Goal: Transaction & Acquisition: Book appointment/travel/reservation

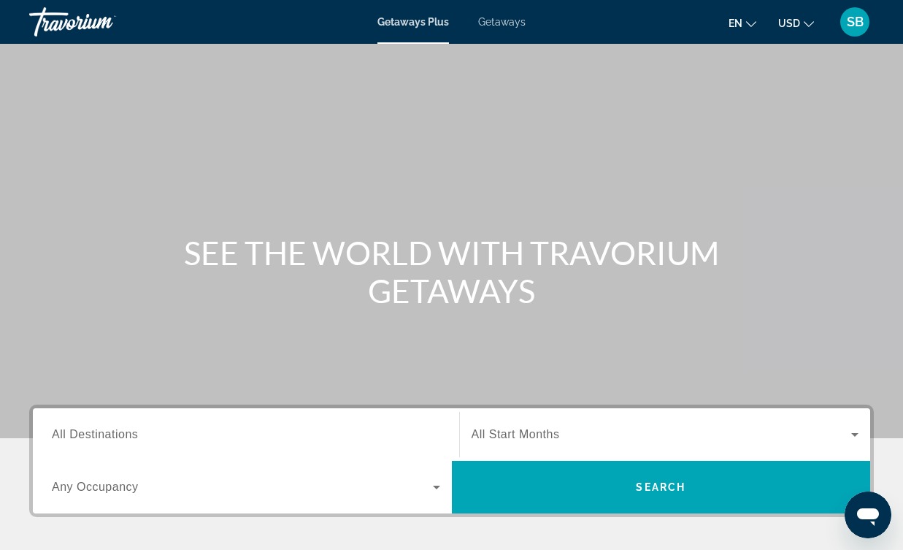
click at [516, 22] on span "Getaways" at bounding box center [501, 22] width 47 height 12
click at [397, 24] on span "Getaways Plus" at bounding box center [412, 22] width 71 height 12
click at [496, 22] on span "Getaways" at bounding box center [501, 22] width 47 height 12
click at [99, 439] on span "All Destinations" at bounding box center [95, 434] width 86 height 12
click at [99, 439] on input "Destination All Destinations" at bounding box center [246, 435] width 388 height 18
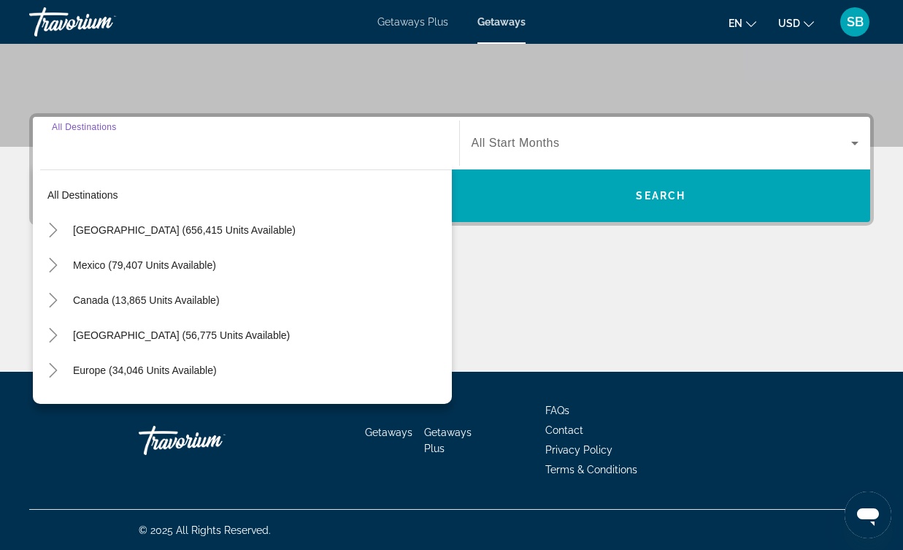
scroll to position [292, 0]
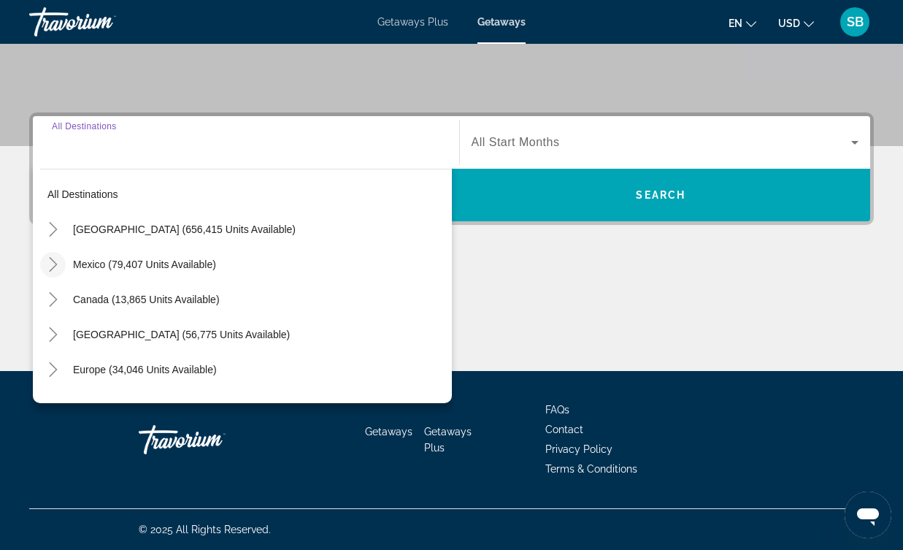
click at [56, 269] on icon "Toggle Mexico (79,407 units available)" at bounding box center [53, 264] width 15 height 15
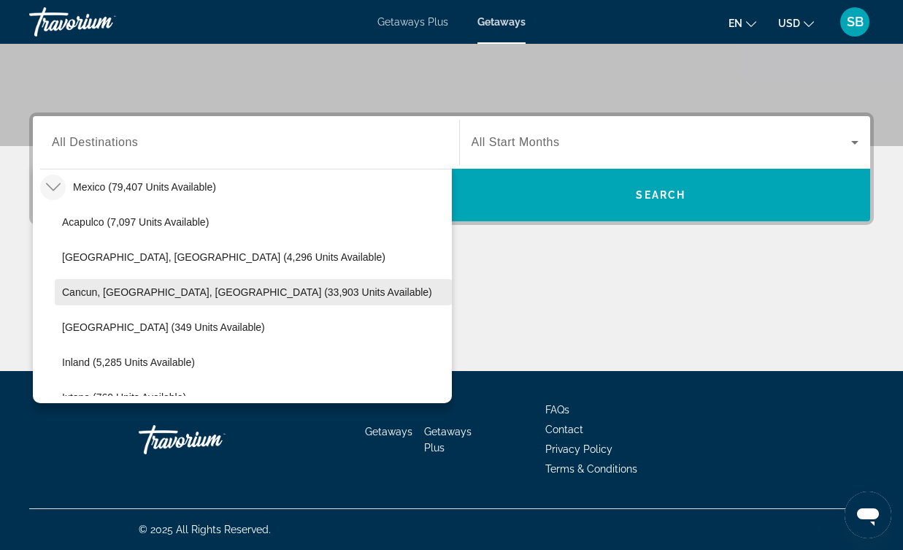
click at [76, 293] on span "Cancun, Cozumel, Riviera Maya (33,903 units available)" at bounding box center [247, 292] width 370 height 12
type input "**********"
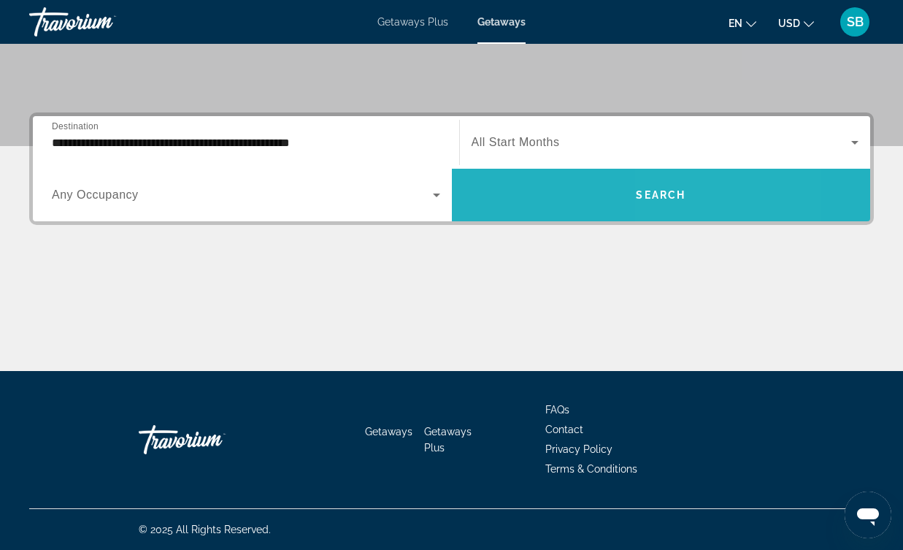
click at [674, 201] on span "Search widget" at bounding box center [661, 194] width 419 height 35
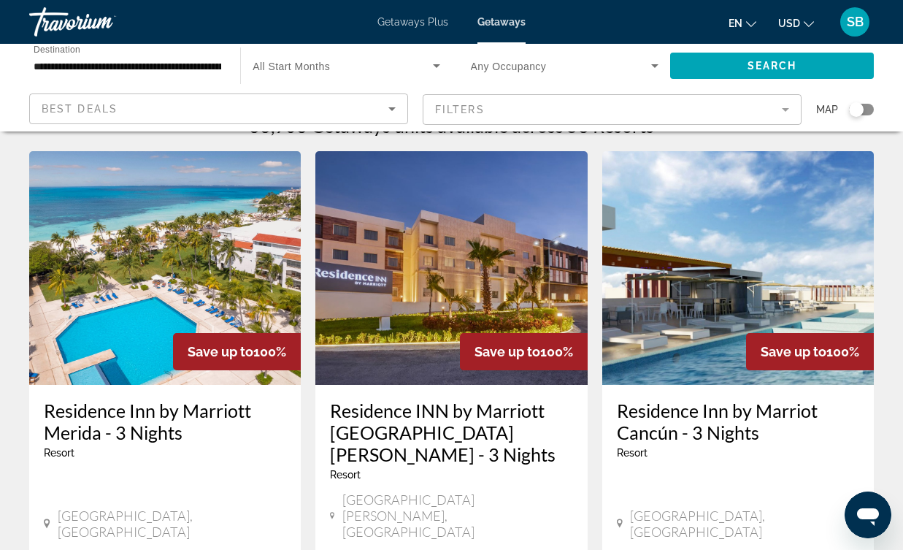
scroll to position [26, 0]
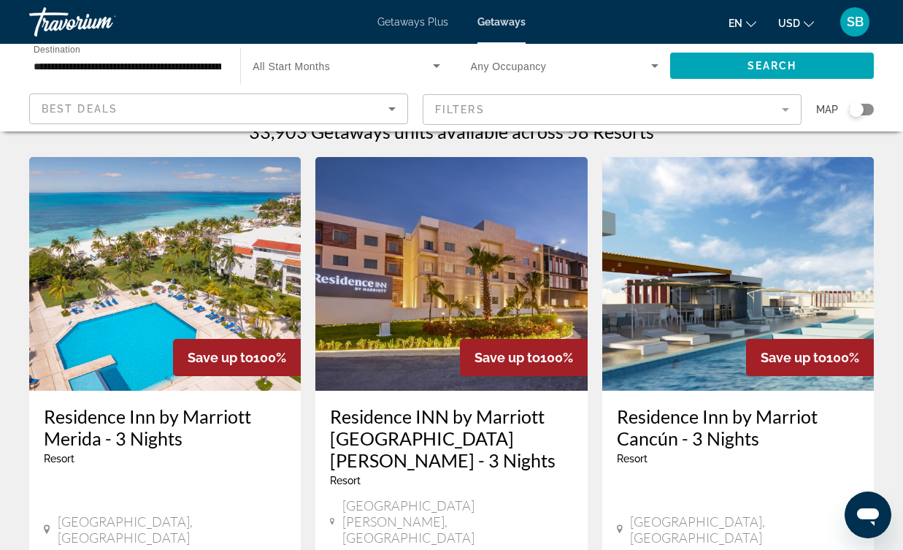
click at [791, 110] on mat-form-field "Filters" at bounding box center [612, 109] width 379 height 31
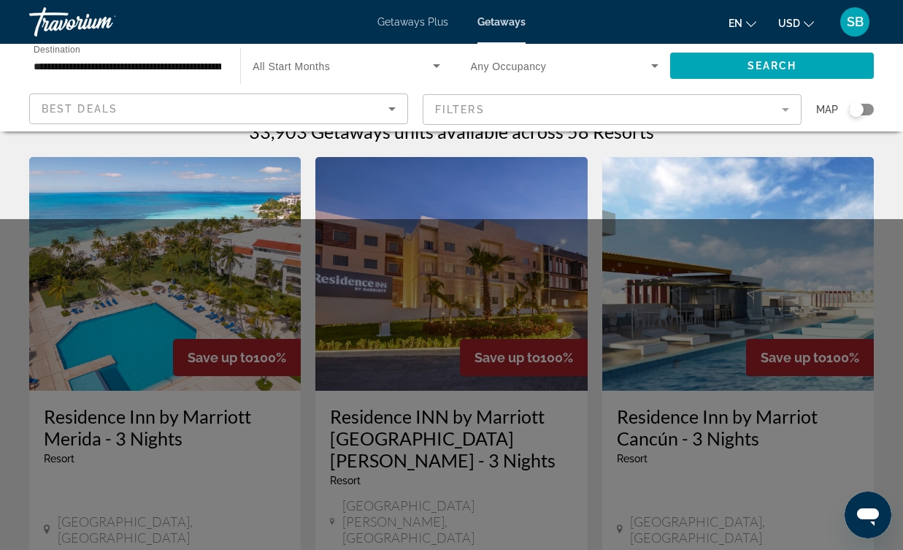
click at [784, 110] on mat-form-field "Filters" at bounding box center [612, 109] width 379 height 31
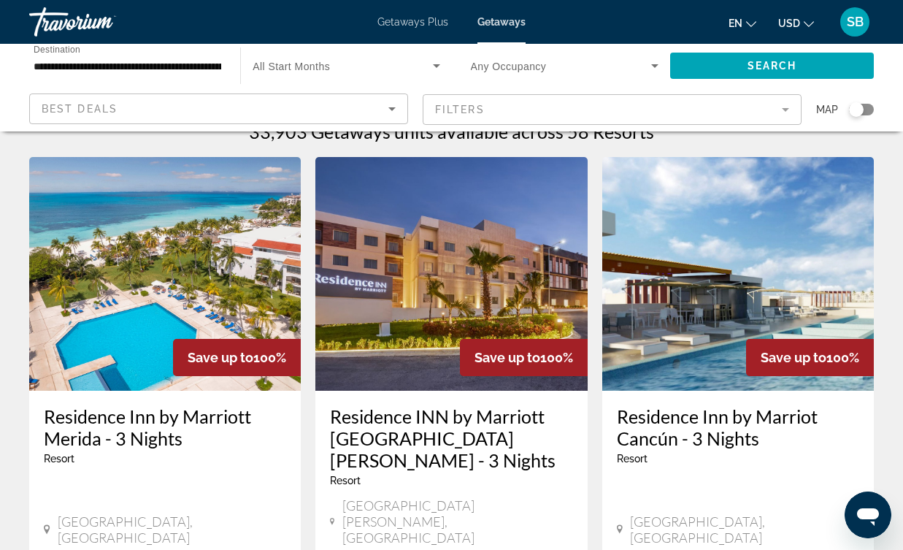
click at [656, 65] on icon "Search widget" at bounding box center [654, 66] width 7 height 4
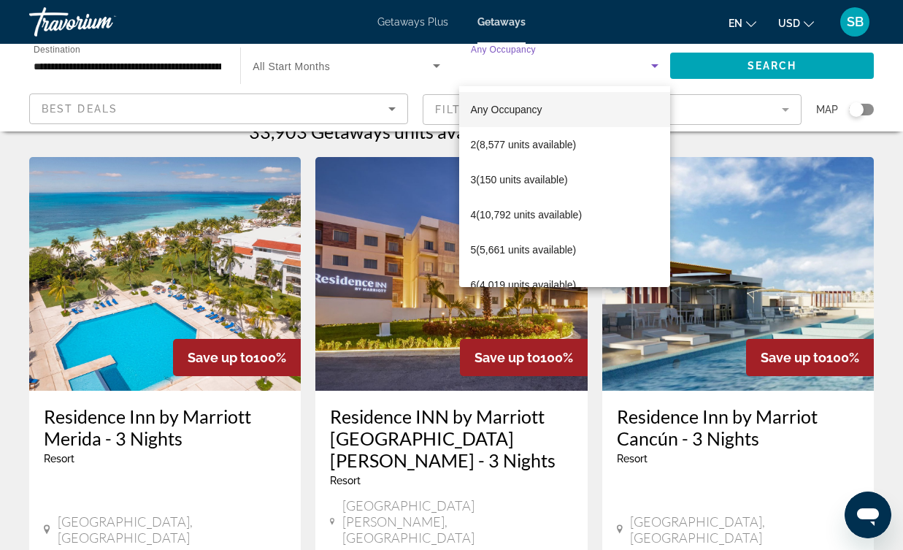
click at [737, 87] on div at bounding box center [451, 275] width 903 height 550
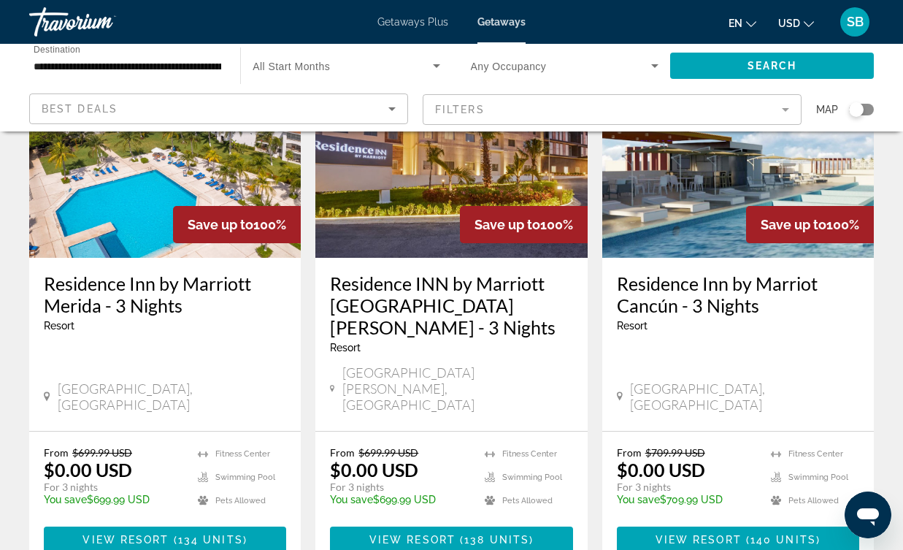
scroll to position [0, 0]
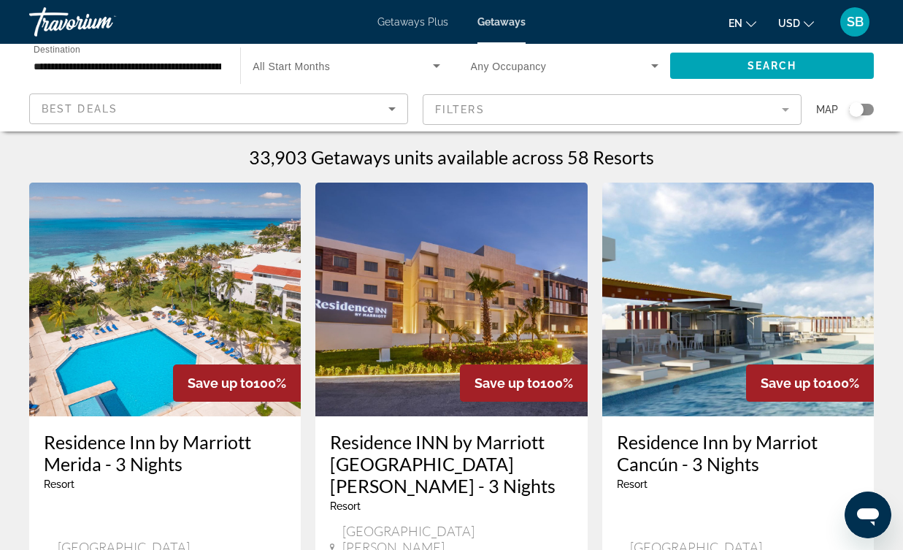
click at [393, 104] on icon "Sort by" at bounding box center [392, 109] width 18 height 18
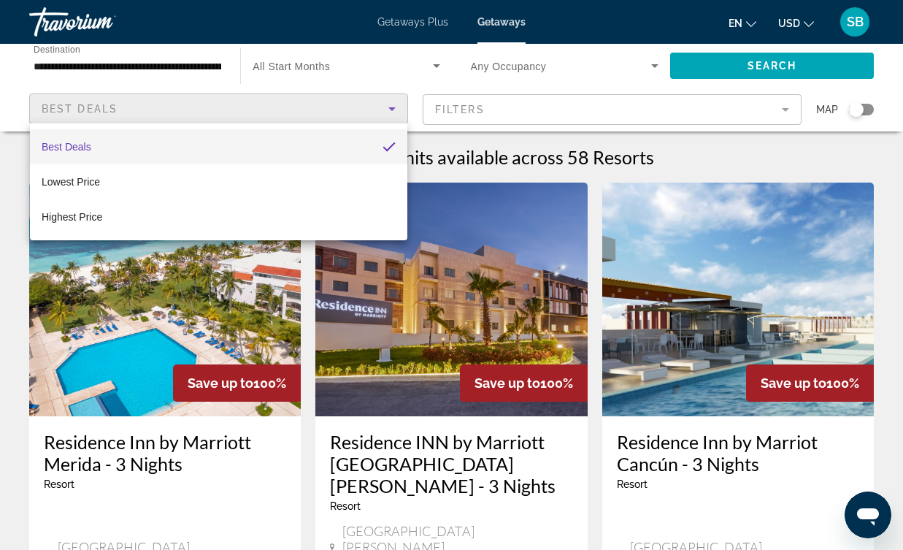
click at [61, 147] on span "Best Deals" at bounding box center [67, 147] width 50 height 12
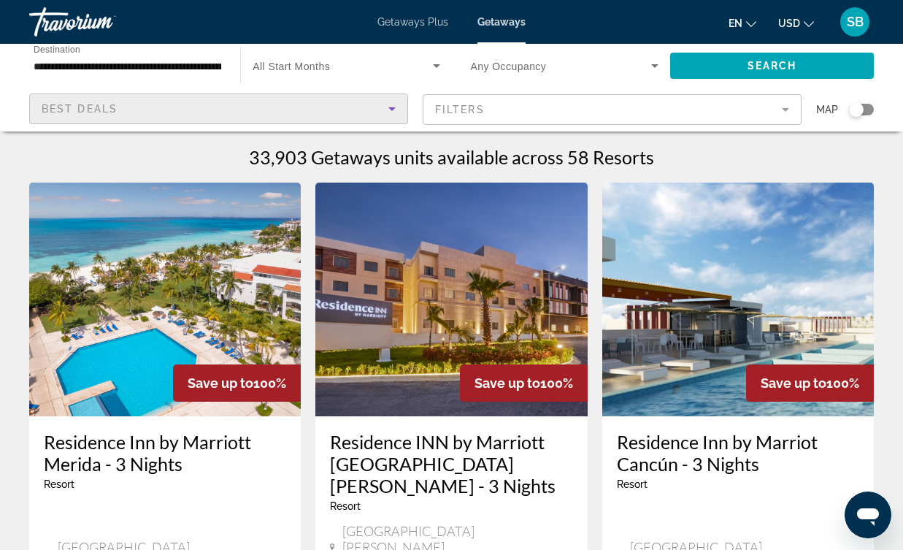
click at [786, 112] on mat-form-field "Filters" at bounding box center [612, 109] width 379 height 31
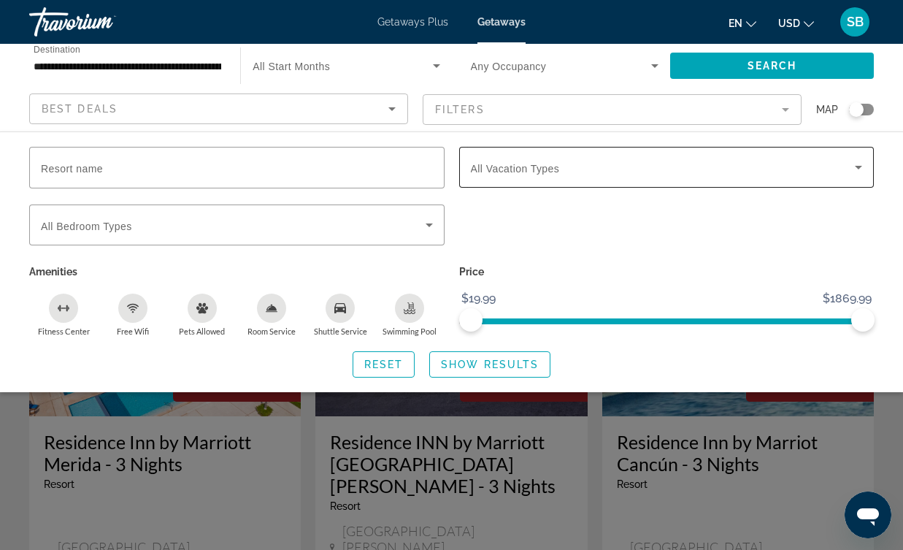
click at [861, 169] on icon "Search widget" at bounding box center [859, 167] width 18 height 18
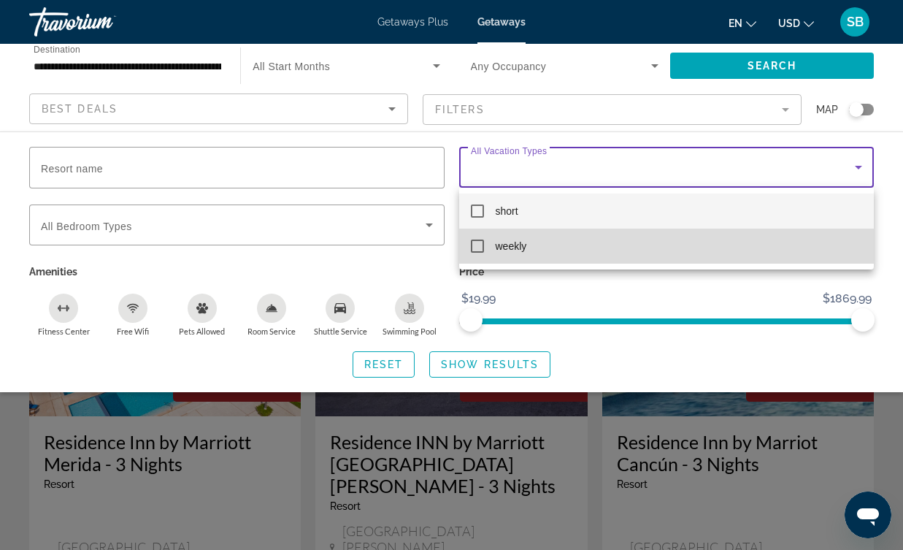
click at [476, 247] on mat-pseudo-checkbox at bounding box center [477, 245] width 13 height 13
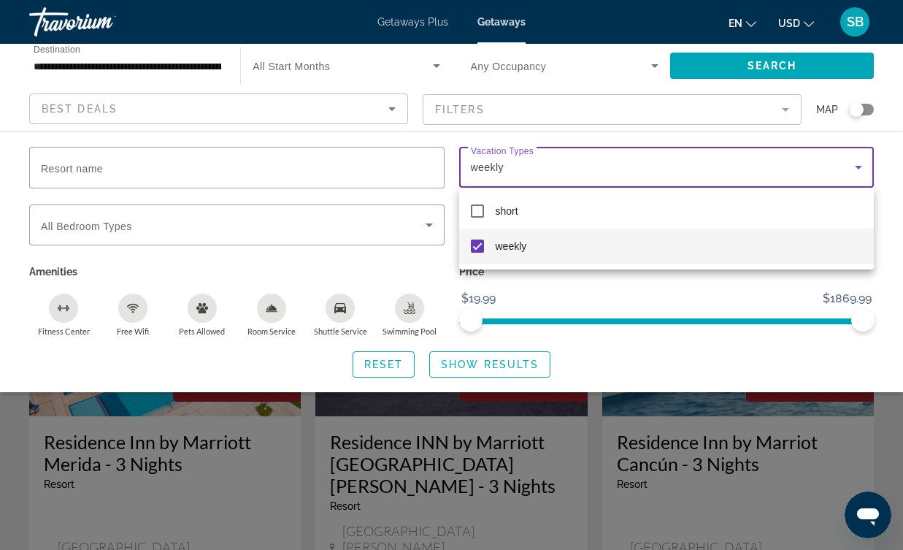
click at [612, 296] on div at bounding box center [451, 275] width 903 height 550
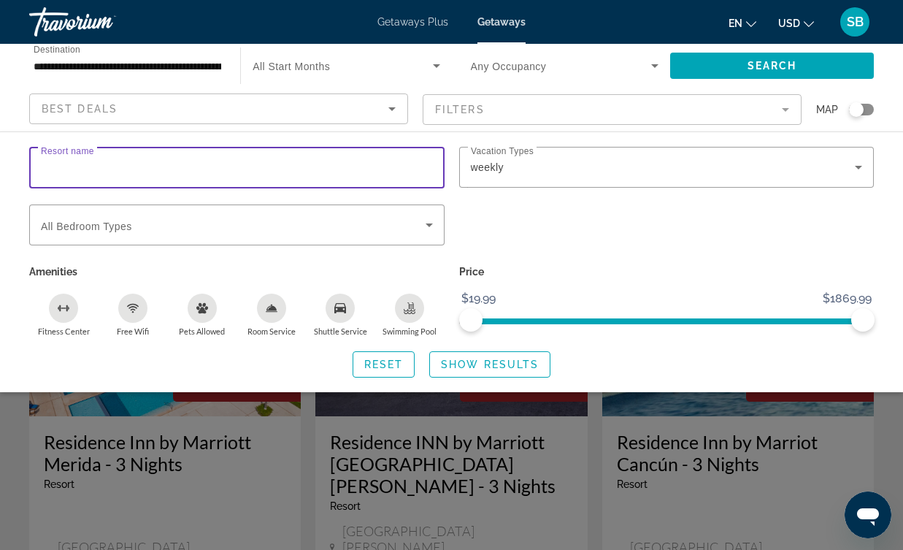
click at [146, 171] on input "Resort name" at bounding box center [237, 168] width 392 height 18
type input "*"
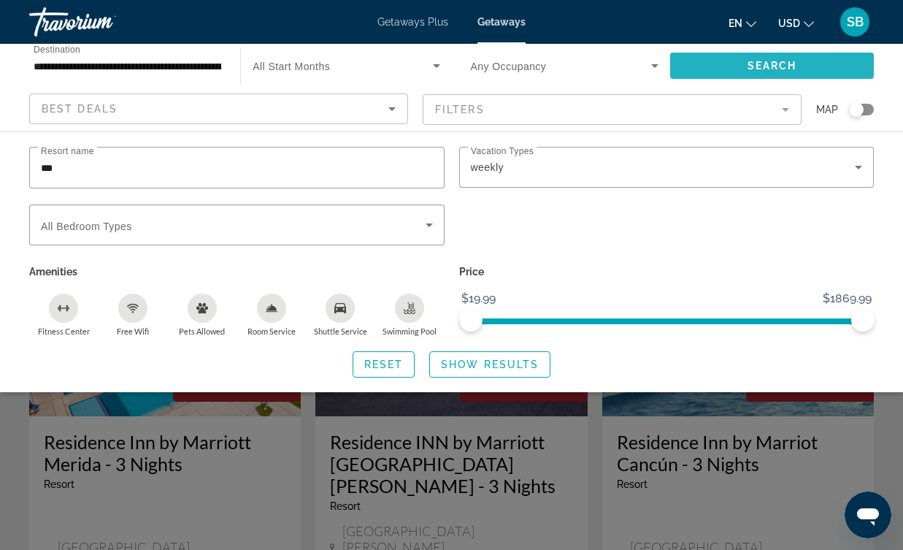
click at [753, 61] on span "Search" at bounding box center [773, 66] width 50 height 12
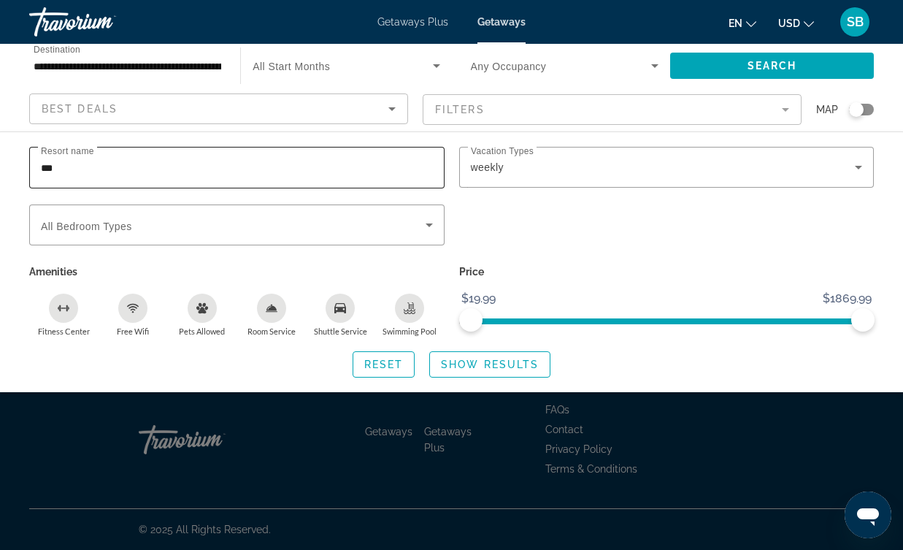
click at [76, 171] on input "***" at bounding box center [237, 168] width 392 height 18
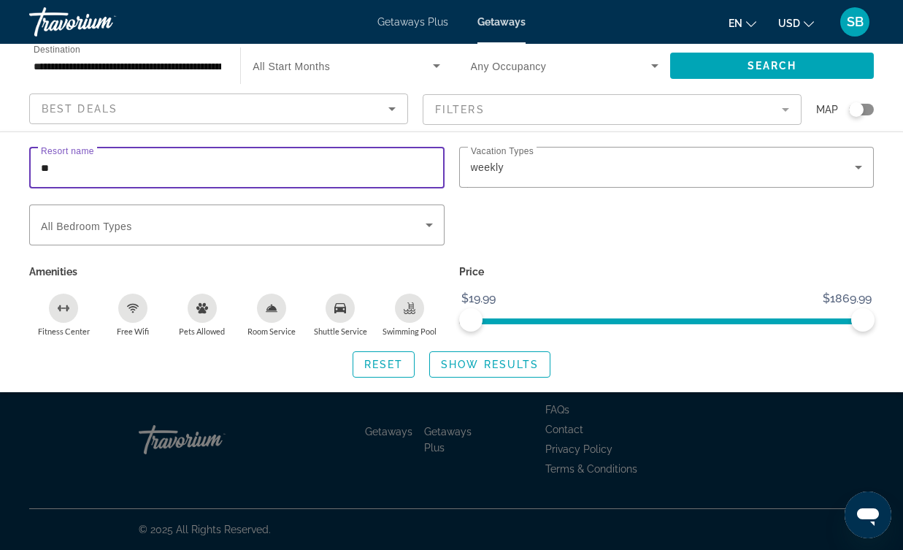
type input "*"
click at [779, 64] on span "Search" at bounding box center [773, 66] width 50 height 12
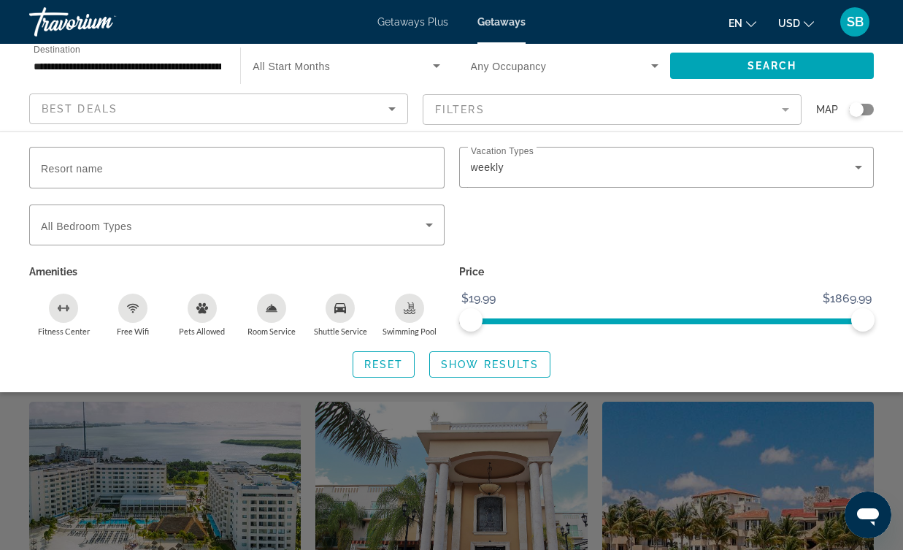
scroll to position [319, 0]
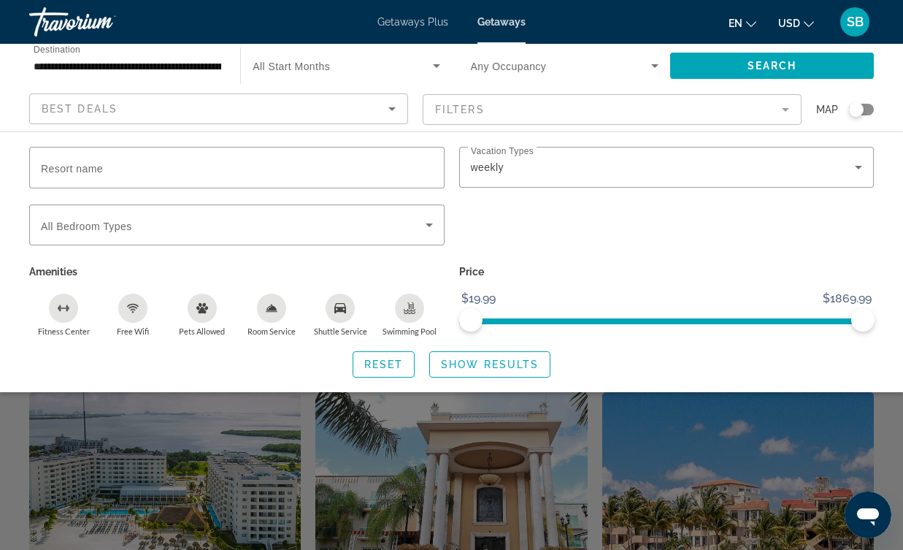
click at [898, 441] on div "Search widget" at bounding box center [451, 384] width 903 height 331
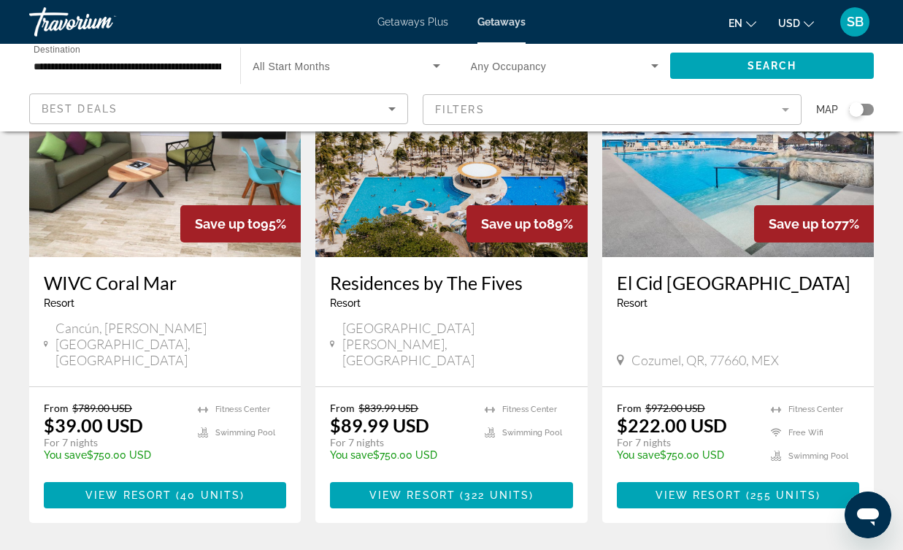
scroll to position [0, 0]
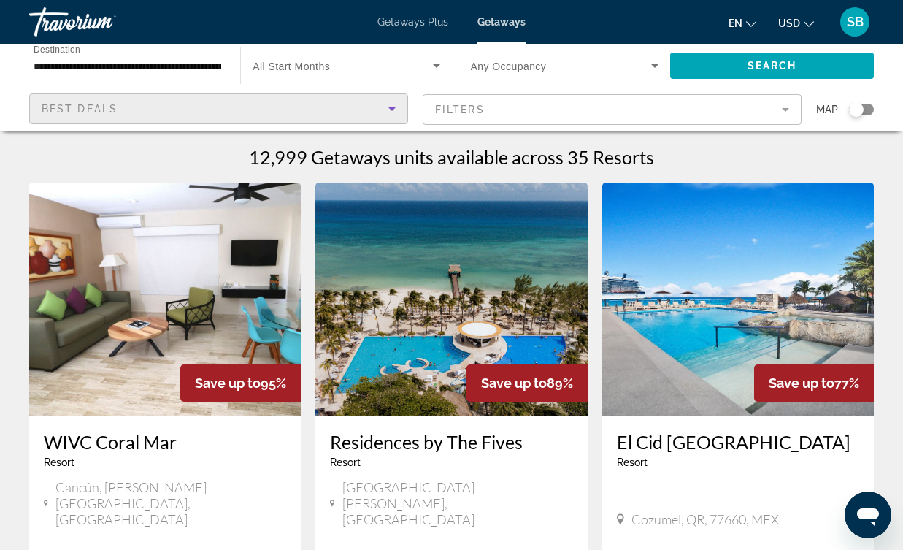
click at [394, 110] on icon "Sort by" at bounding box center [392, 109] width 18 height 18
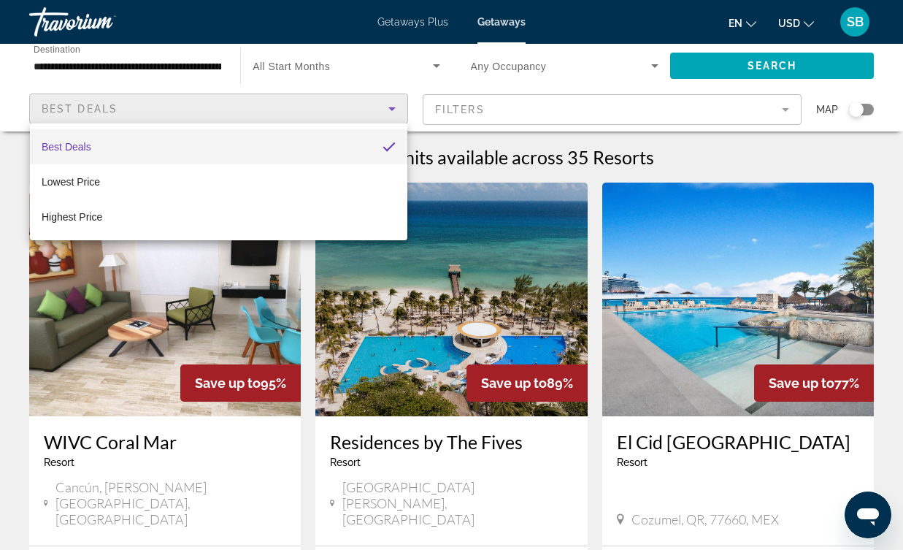
click at [394, 110] on div at bounding box center [451, 275] width 903 height 550
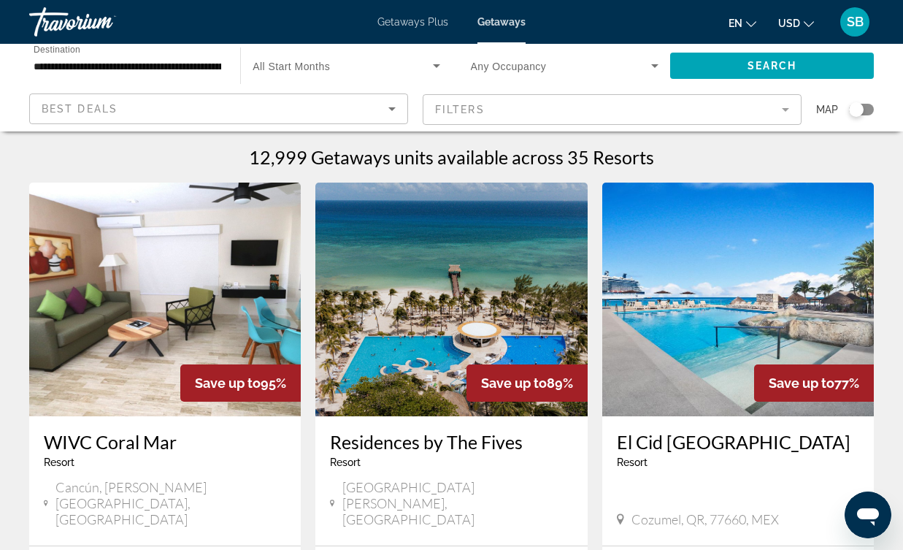
click at [493, 107] on mat-form-field "Filters" at bounding box center [612, 109] width 379 height 31
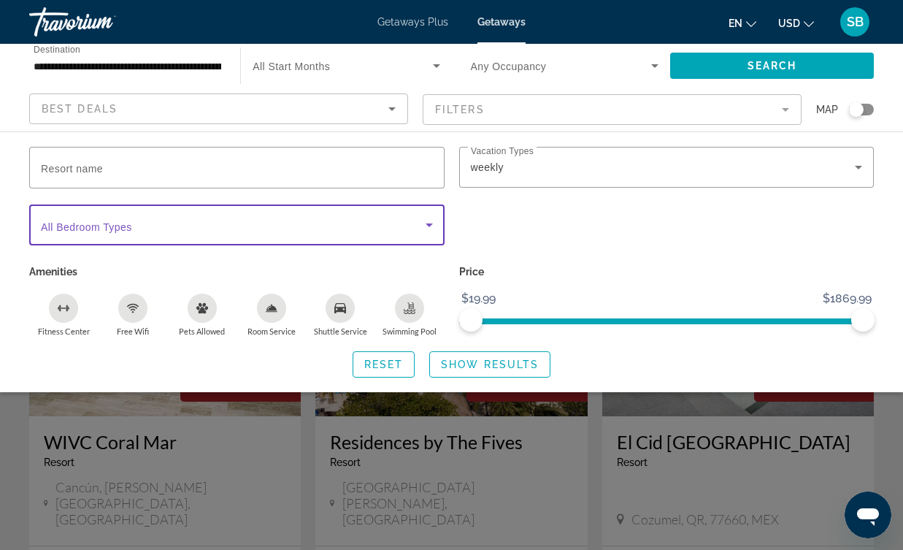
click at [426, 224] on icon "Search widget" at bounding box center [430, 225] width 18 height 18
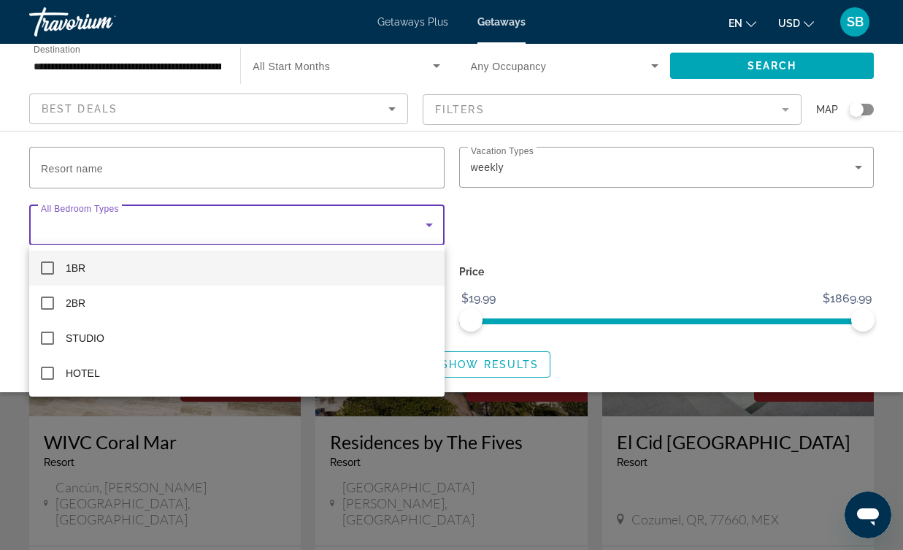
click at [507, 231] on div at bounding box center [451, 275] width 903 height 550
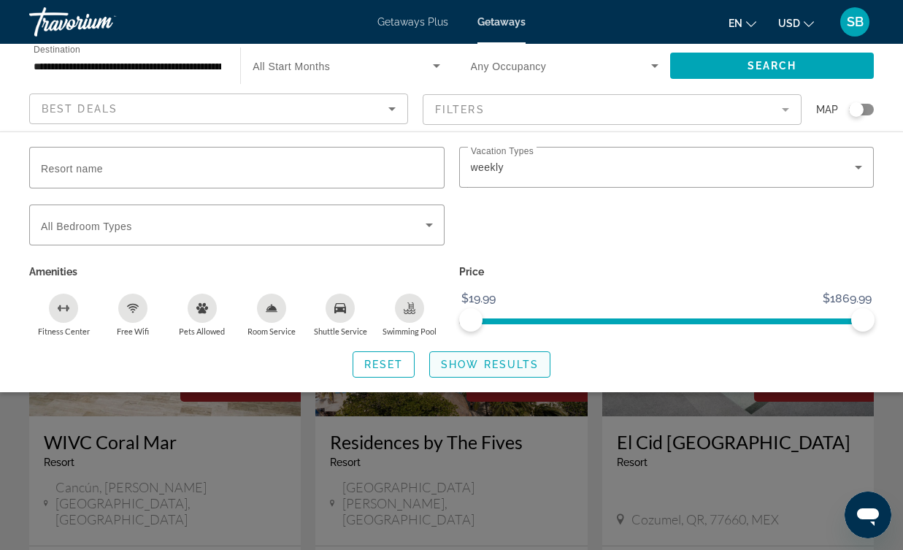
click at [499, 367] on span "Show Results" at bounding box center [490, 364] width 98 height 12
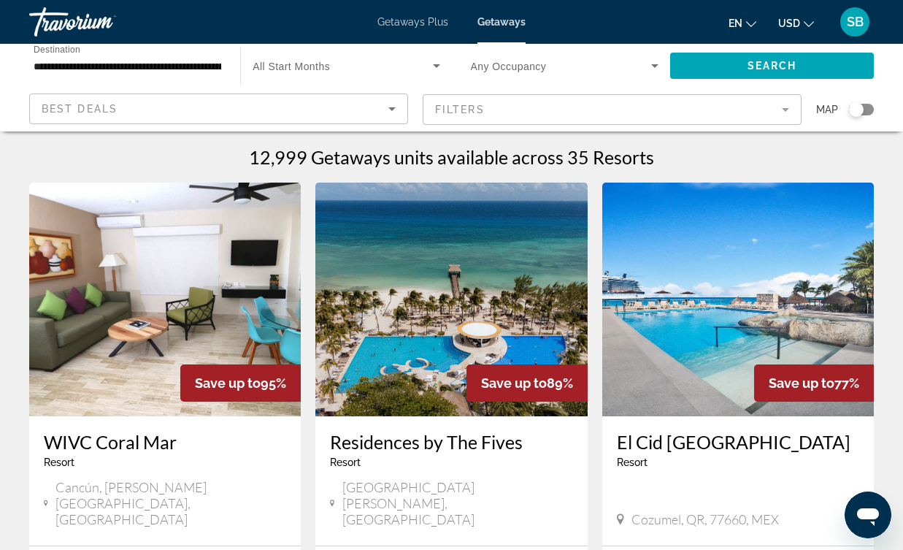
click at [784, 112] on mat-form-field "Filters" at bounding box center [612, 109] width 379 height 31
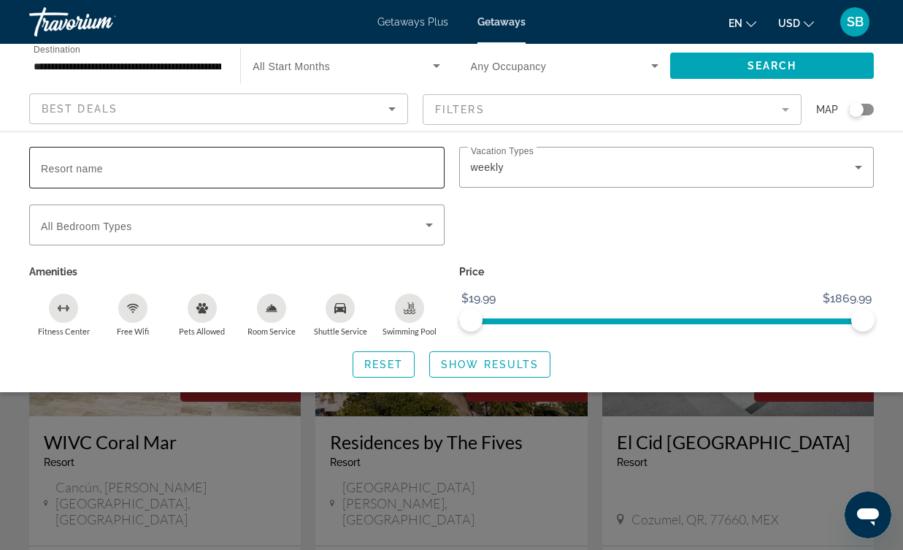
click at [41, 163] on span "Resort name" at bounding box center [72, 169] width 62 height 12
click at [41, 162] on input "Resort name" at bounding box center [237, 168] width 392 height 18
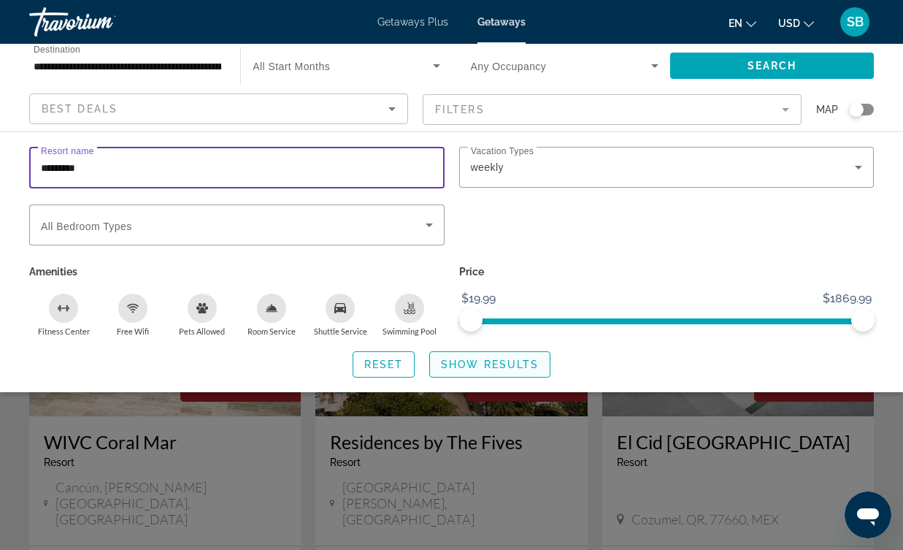
type input "*********"
click at [467, 366] on span "Show Results" at bounding box center [490, 364] width 98 height 12
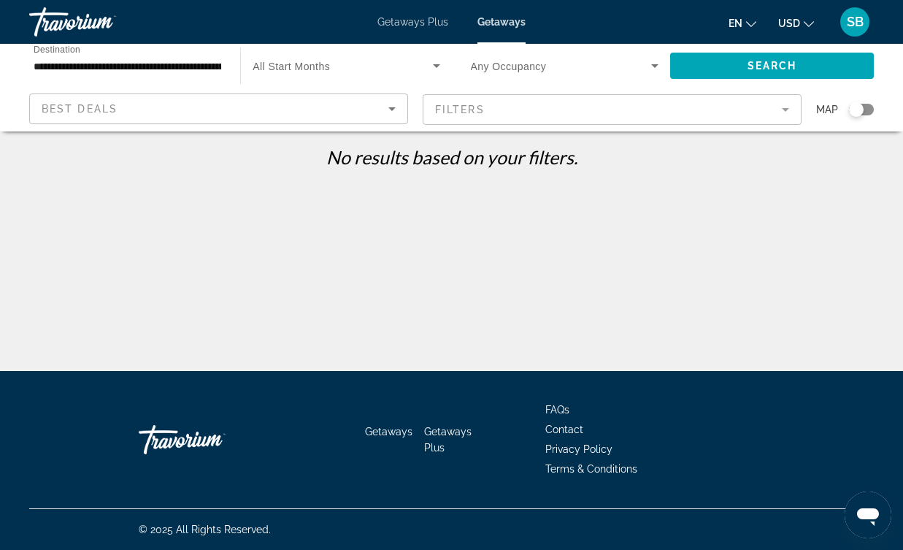
click at [570, 104] on mat-form-field "Filters" at bounding box center [612, 109] width 379 height 31
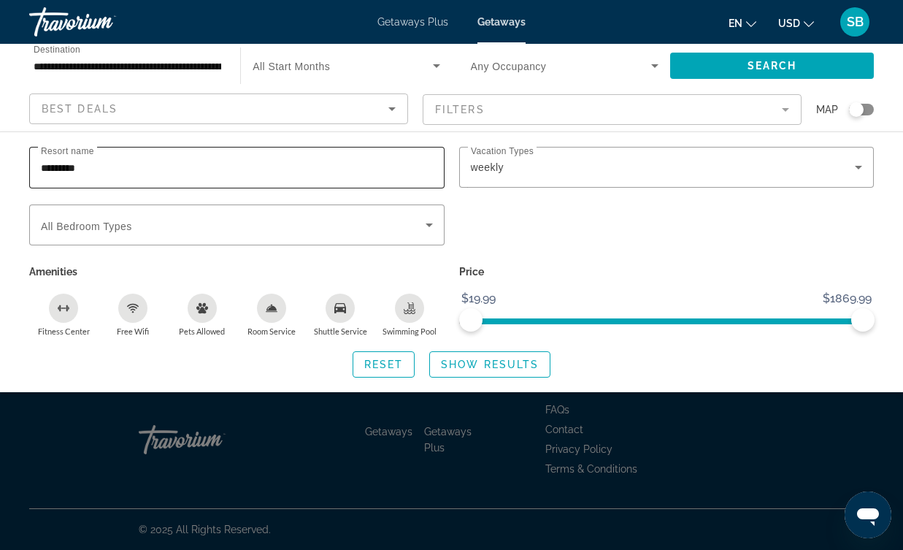
click at [110, 170] on input "*********" at bounding box center [237, 168] width 392 height 18
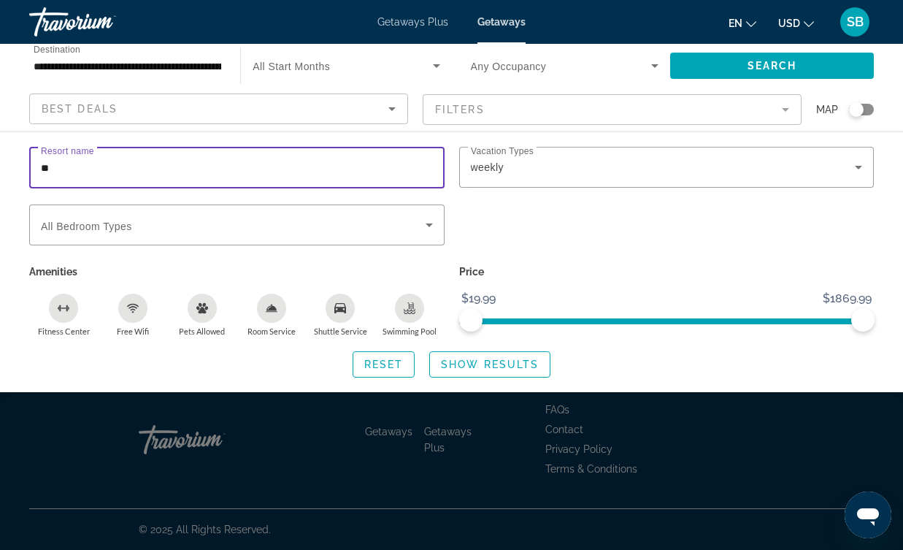
type input "*"
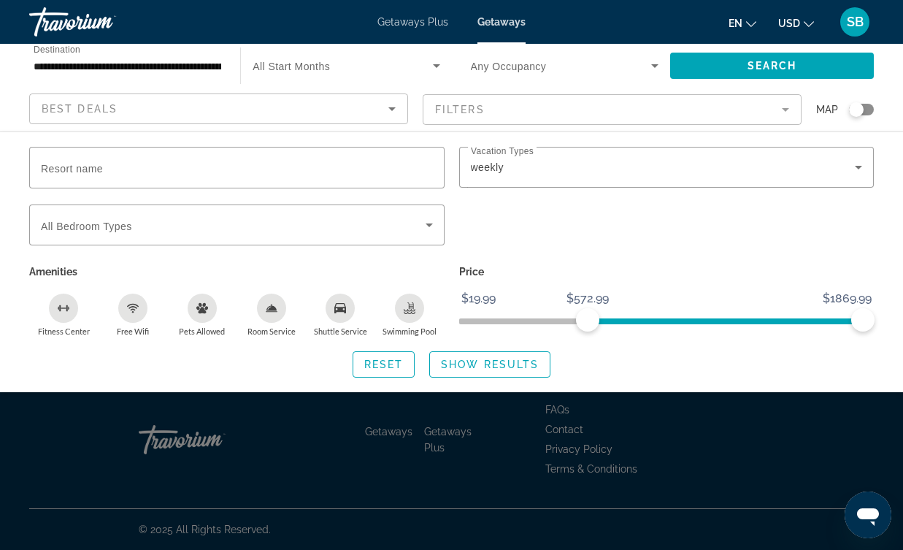
click at [588, 323] on span "ngx-slider" at bounding box center [725, 318] width 275 height 23
click at [464, 318] on span "ngx-slider" at bounding box center [666, 321] width 415 height 6
click at [491, 320] on span "ngx-slider" at bounding box center [667, 321] width 392 height 6
click at [505, 365] on span "Show Results" at bounding box center [490, 364] width 98 height 12
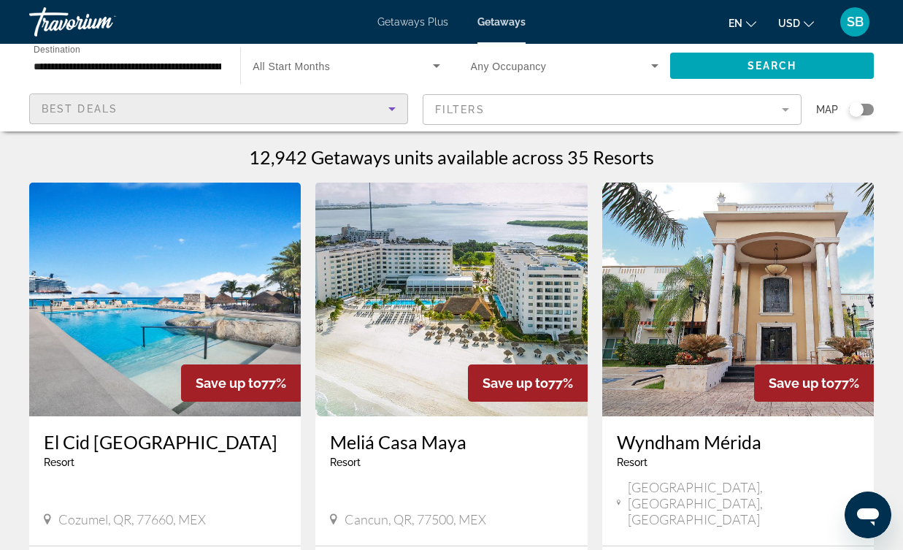
click at [297, 113] on div "Best Deals" at bounding box center [215, 109] width 347 height 18
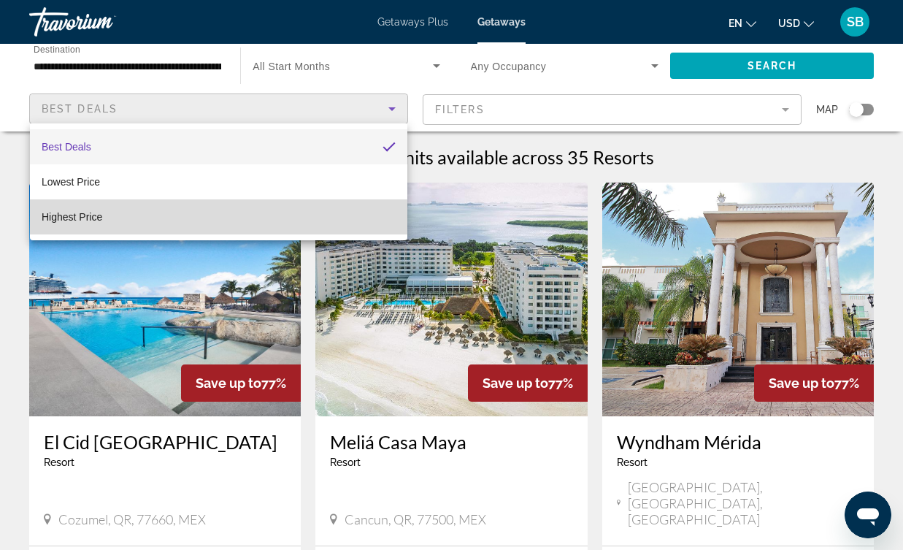
click at [101, 218] on span "Highest Price" at bounding box center [72, 217] width 61 height 12
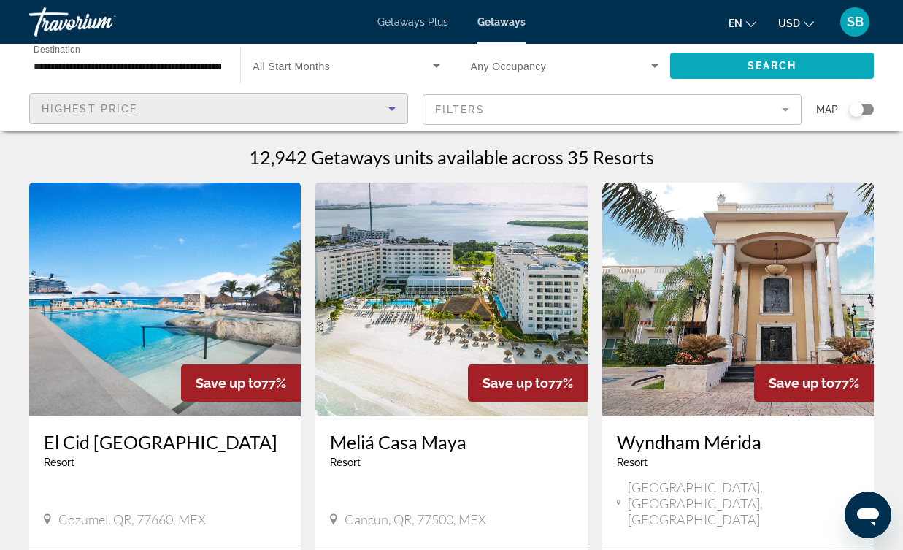
click at [788, 64] on span "Search" at bounding box center [773, 66] width 50 height 12
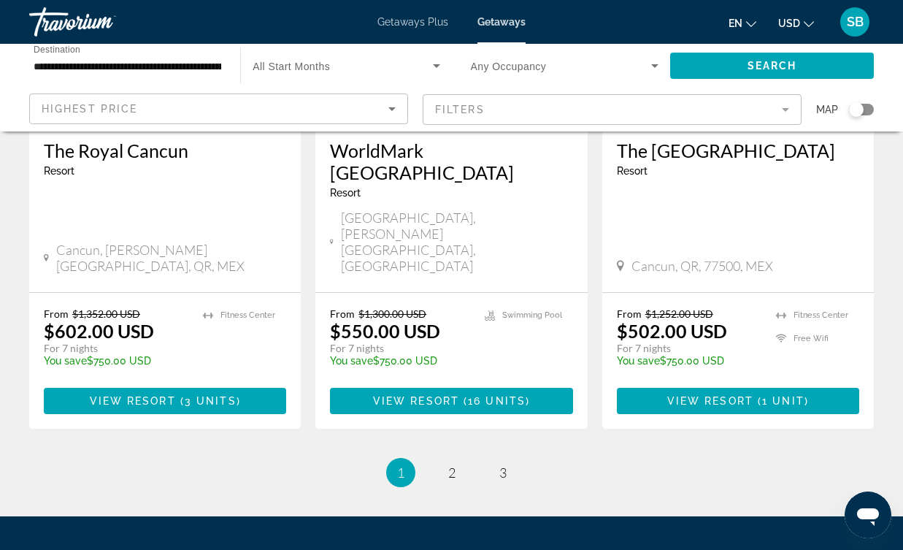
scroll to position [1992, 0]
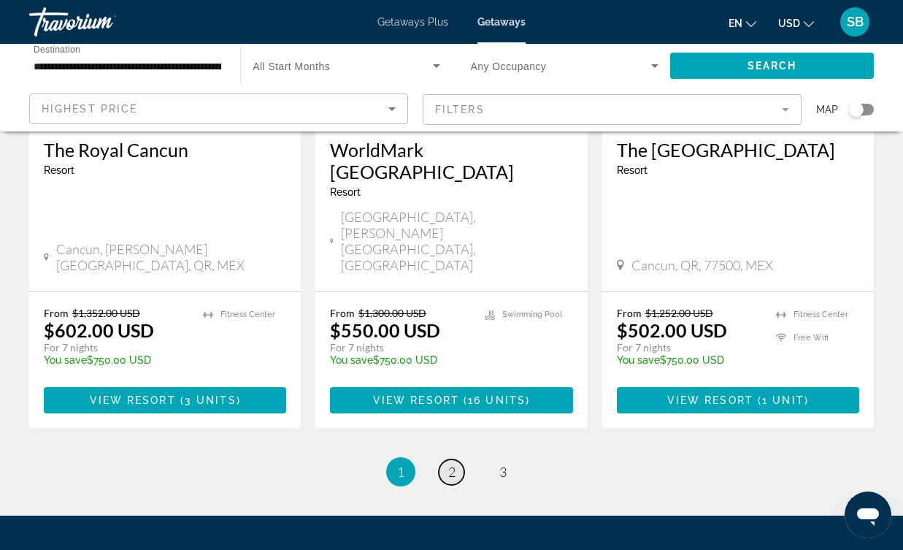
click at [453, 464] on span "2" at bounding box center [451, 472] width 7 height 16
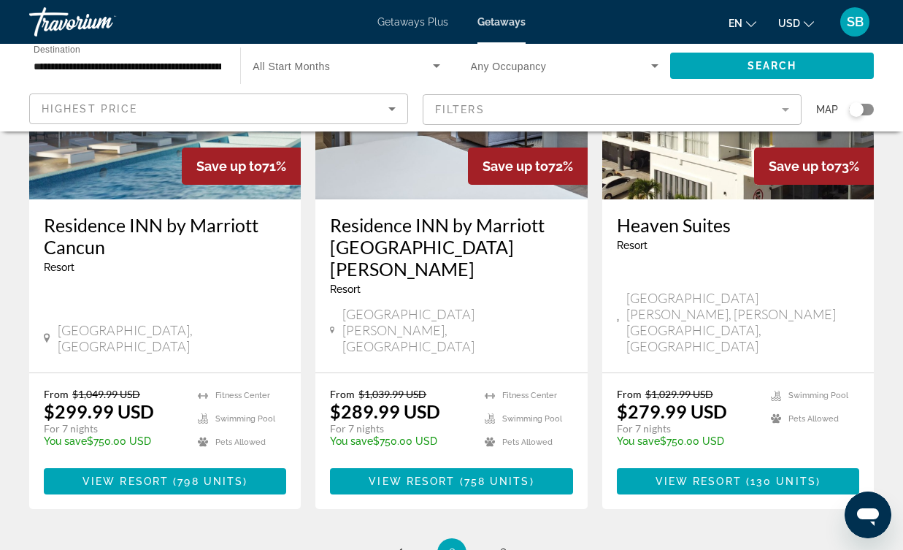
scroll to position [1935, 0]
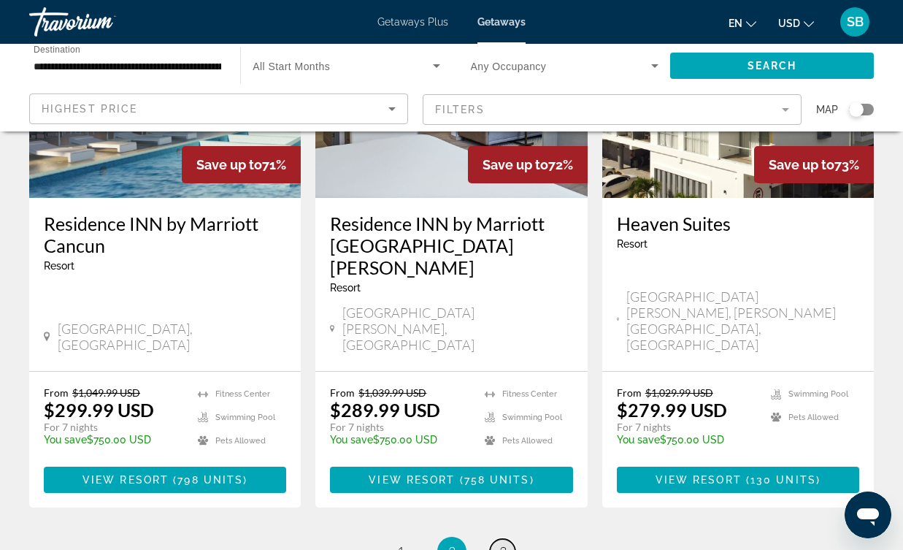
click at [504, 543] on span "3" at bounding box center [502, 551] width 7 height 16
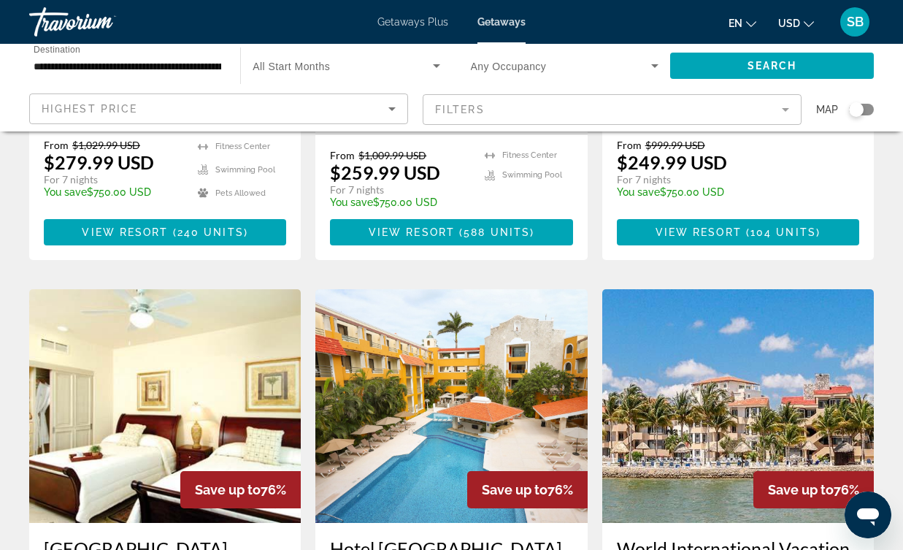
scroll to position [414, 0]
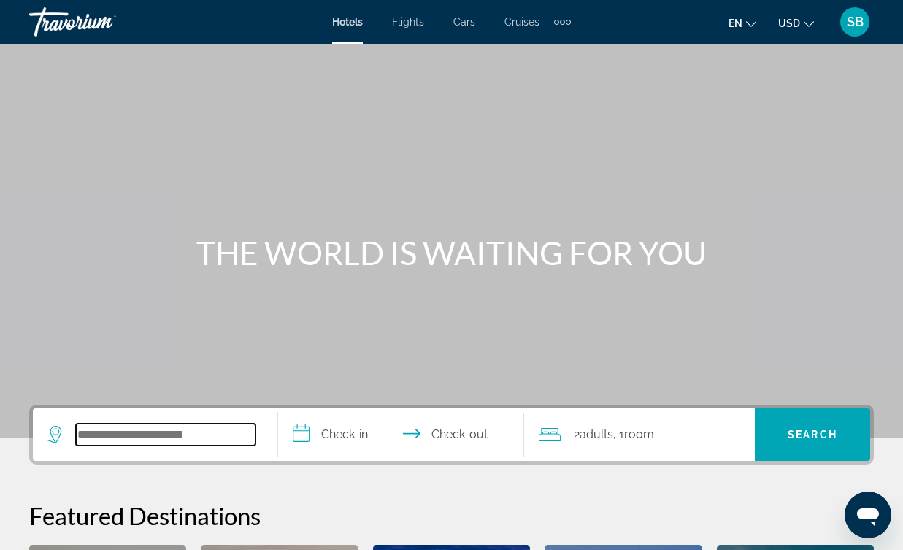
click at [193, 425] on input "Search widget" at bounding box center [166, 434] width 180 height 22
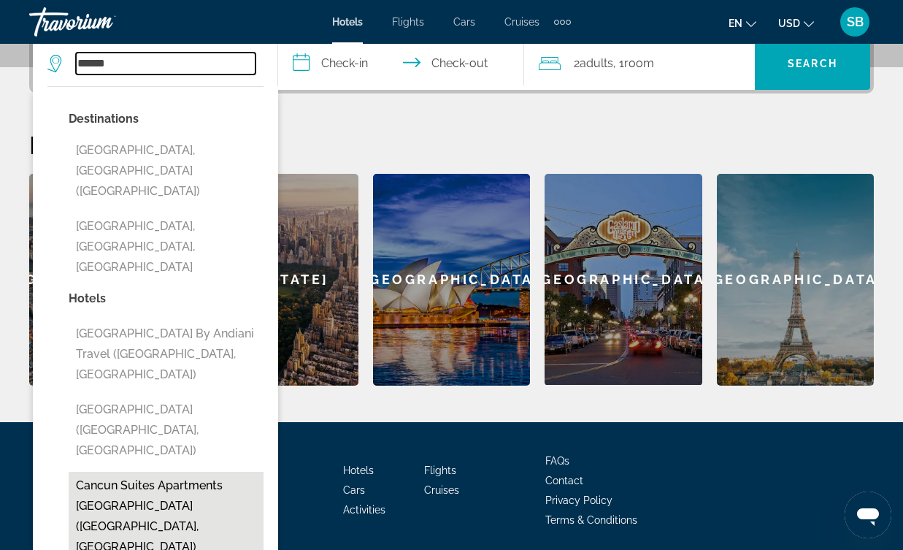
scroll to position [372, 0]
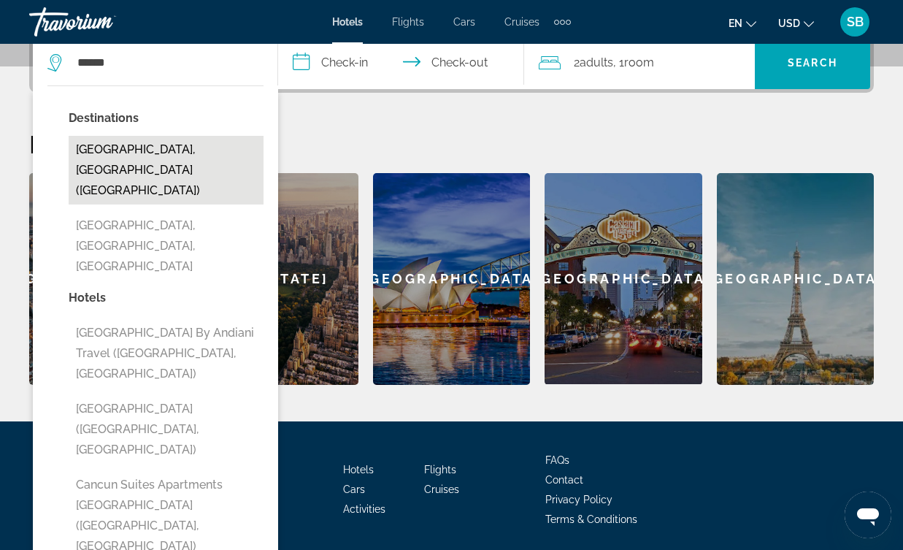
click at [142, 150] on button "[GEOGRAPHIC_DATA], [GEOGRAPHIC_DATA] ([GEOGRAPHIC_DATA])" at bounding box center [166, 170] width 195 height 69
type input "**********"
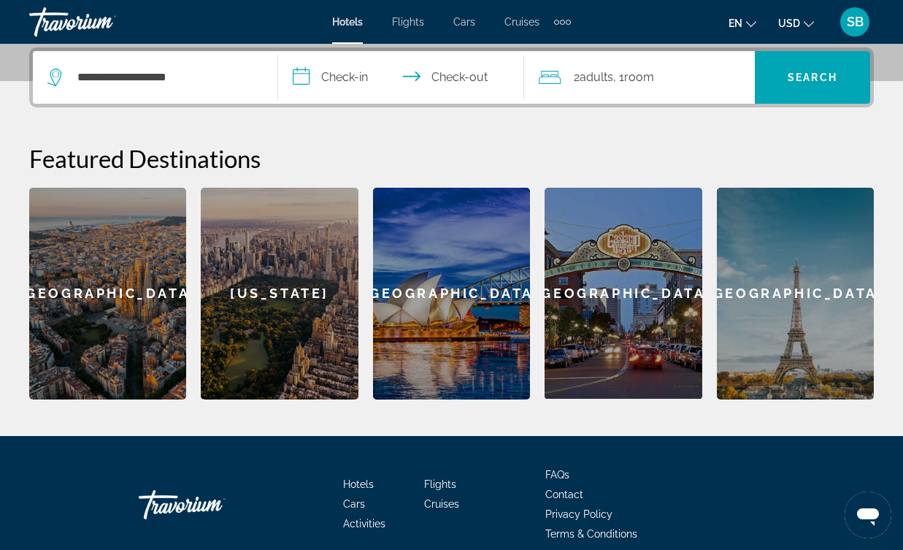
click at [352, 72] on input "**********" at bounding box center [403, 79] width 251 height 57
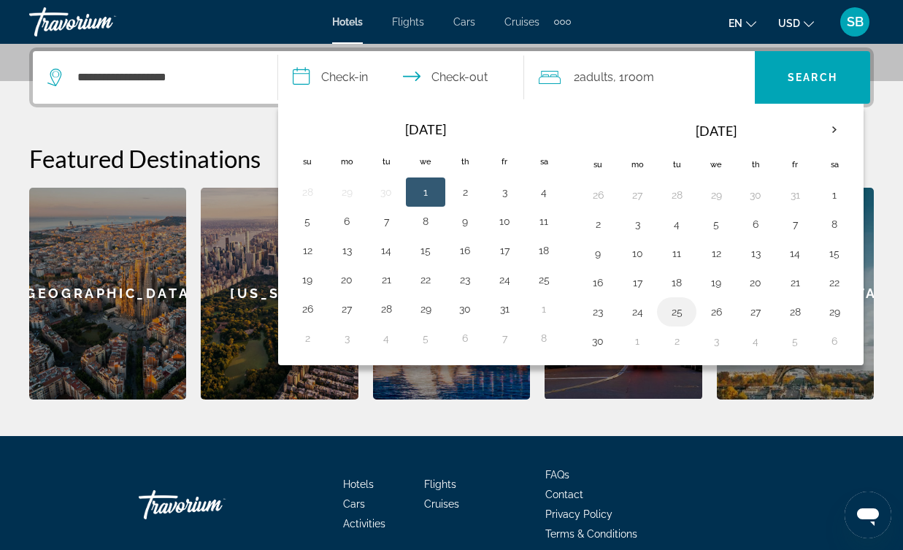
click at [675, 315] on button "25" at bounding box center [676, 312] width 23 height 20
click at [832, 131] on th "Next month" at bounding box center [834, 130] width 39 height 32
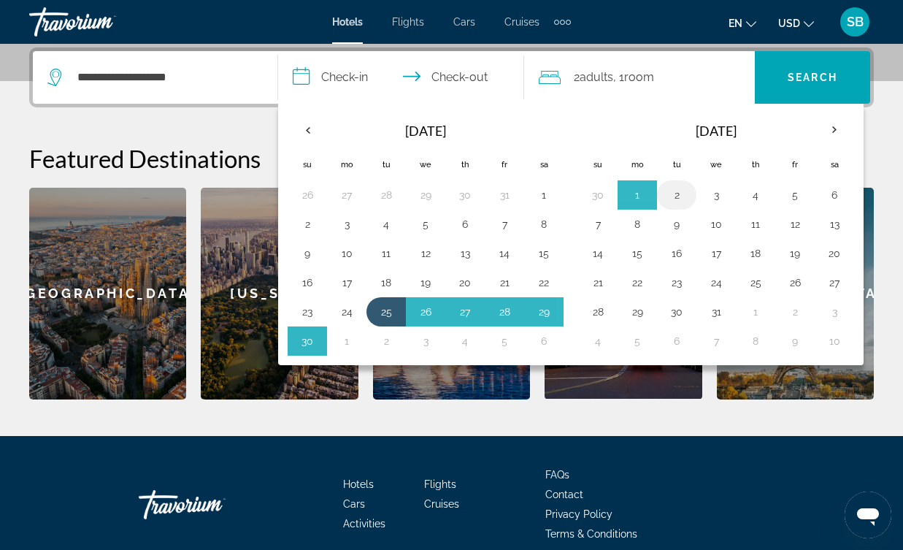
click at [673, 191] on button "2" at bounding box center [676, 195] width 23 height 20
type input "**********"
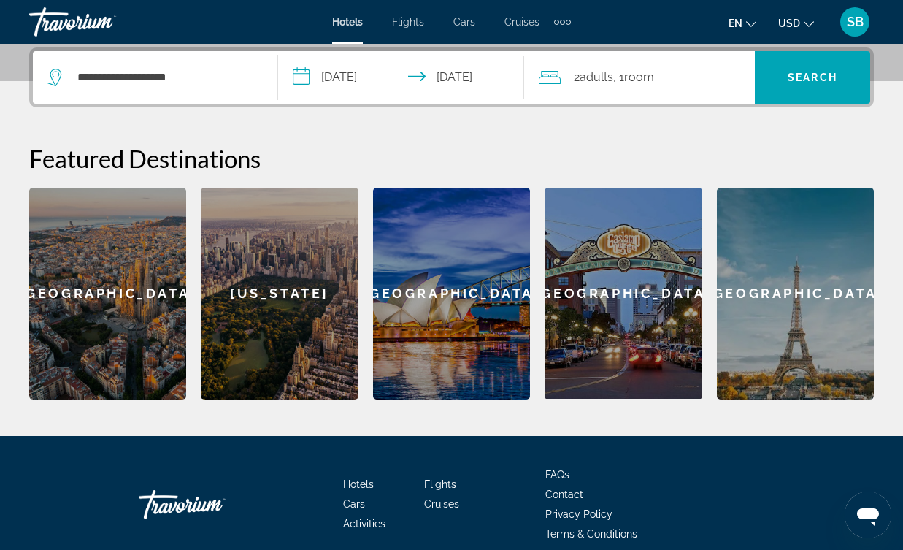
click at [602, 85] on span "2 Adult Adults" at bounding box center [593, 77] width 39 height 20
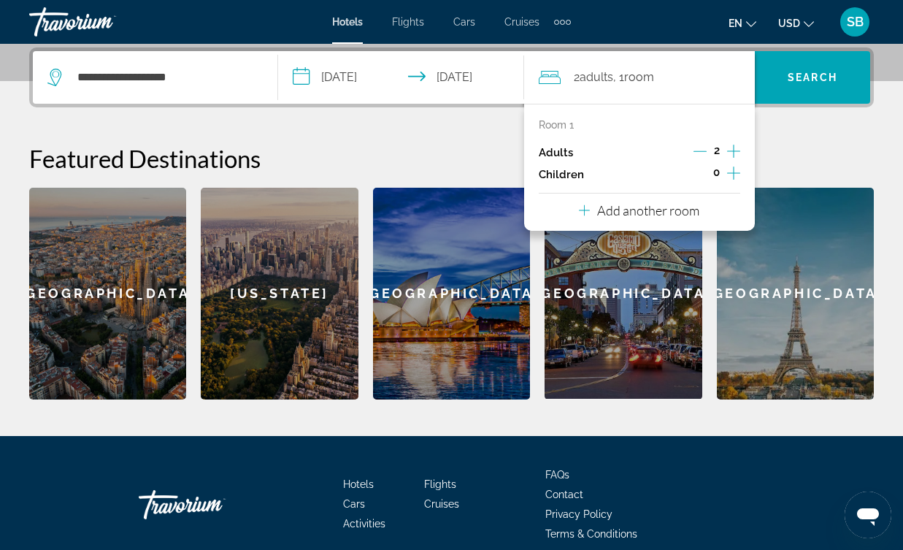
click at [736, 175] on icon "Increment children" at bounding box center [733, 173] width 13 height 18
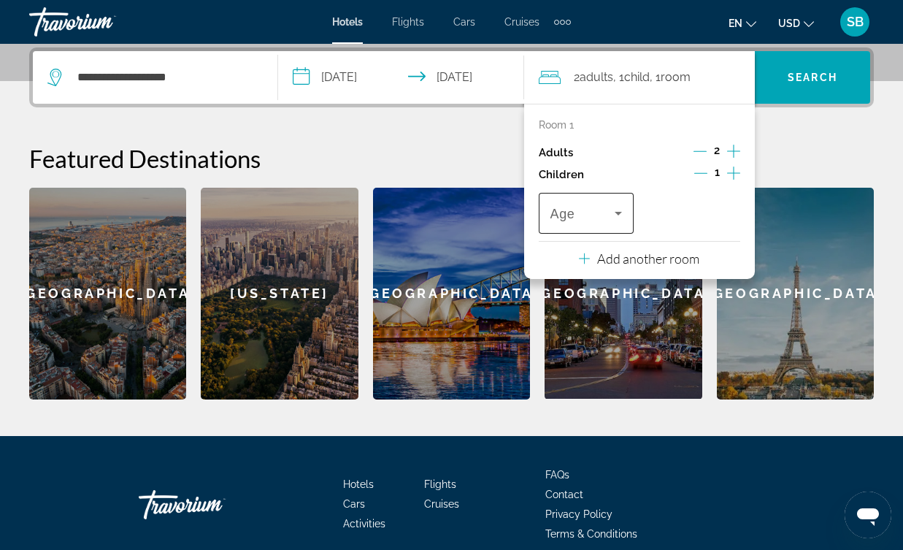
click at [620, 212] on icon "Travelers: 2 adults, 1 child" at bounding box center [618, 214] width 7 height 4
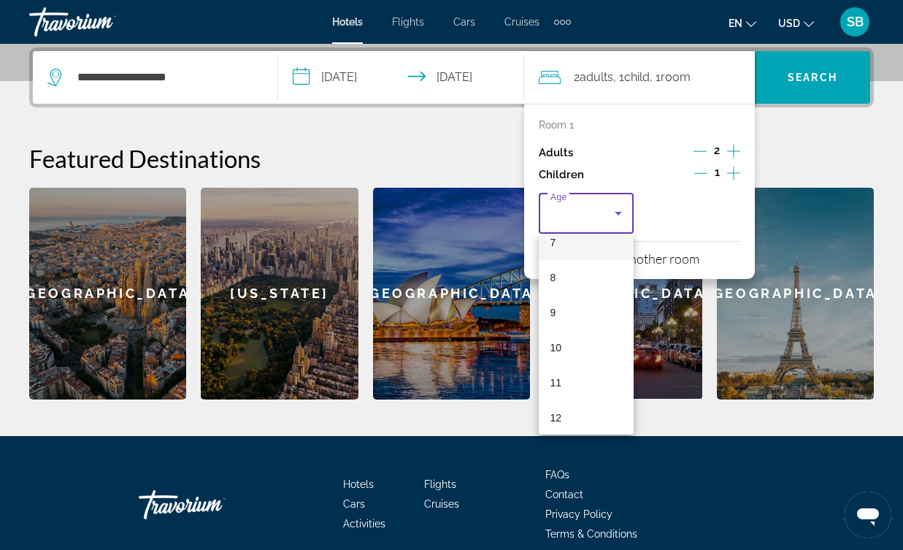
scroll to position [263, 0]
click at [558, 350] on span "10" at bounding box center [556, 345] width 12 height 18
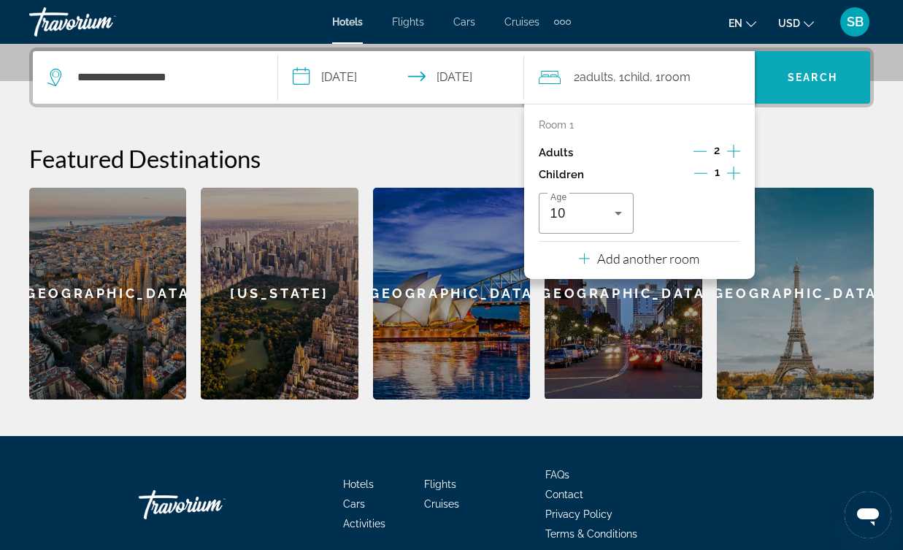
click at [821, 72] on span "Search" at bounding box center [813, 78] width 50 height 12
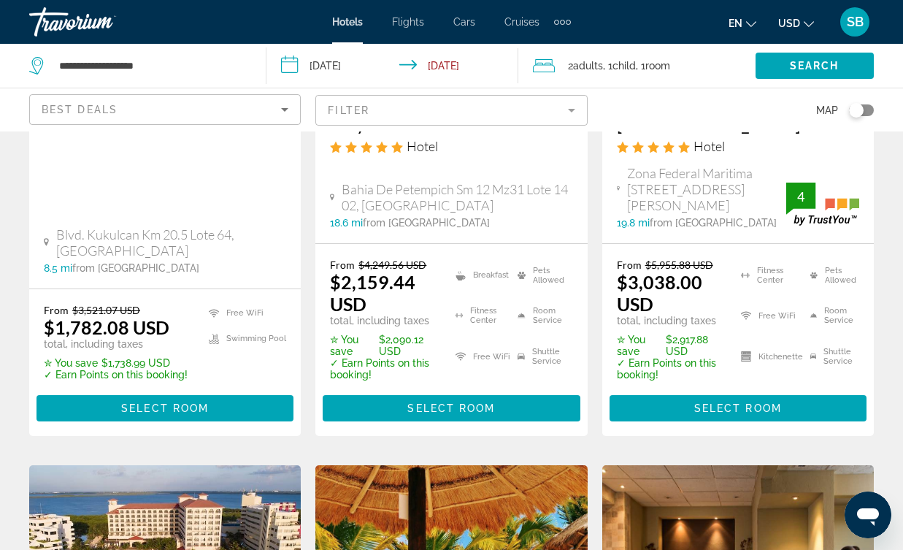
scroll to position [961, 0]
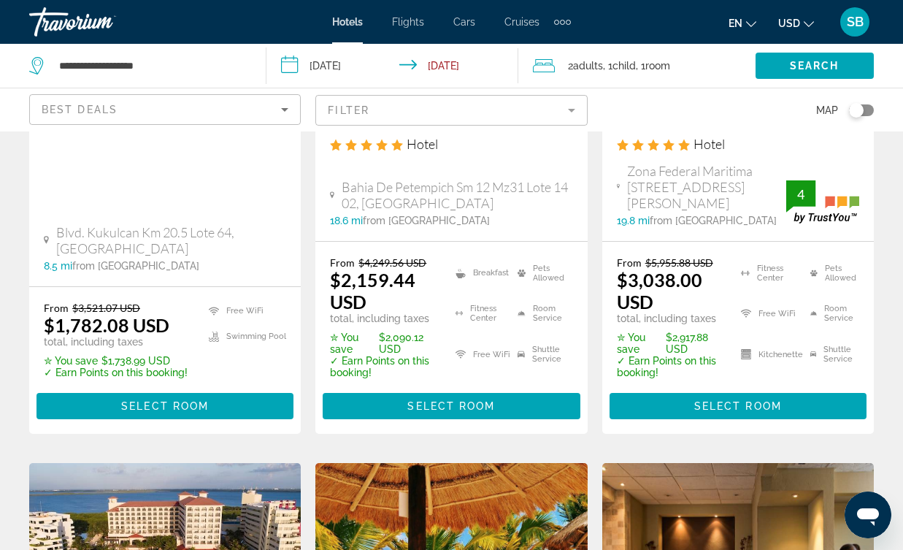
click at [285, 101] on icon "Sort by" at bounding box center [285, 110] width 18 height 18
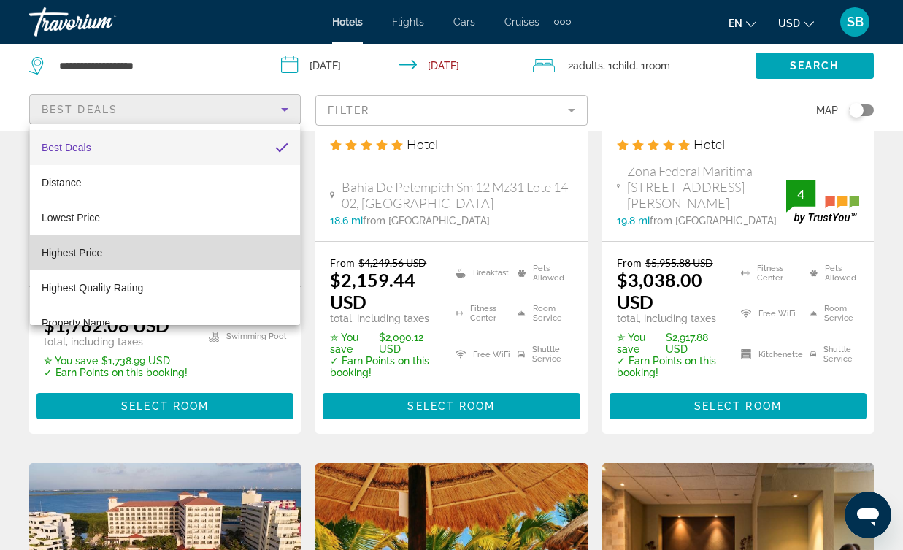
click at [71, 251] on span "Highest Price" at bounding box center [72, 253] width 61 height 12
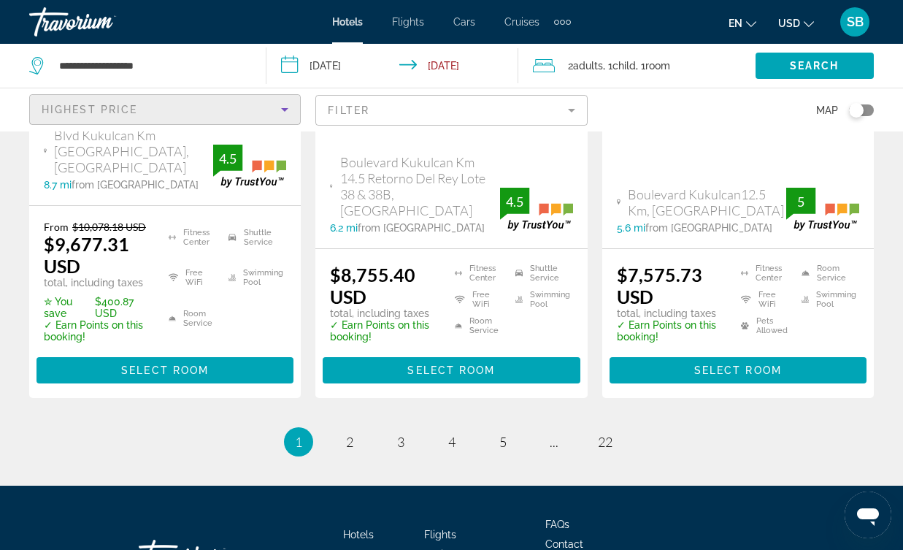
scroll to position [2191, 0]
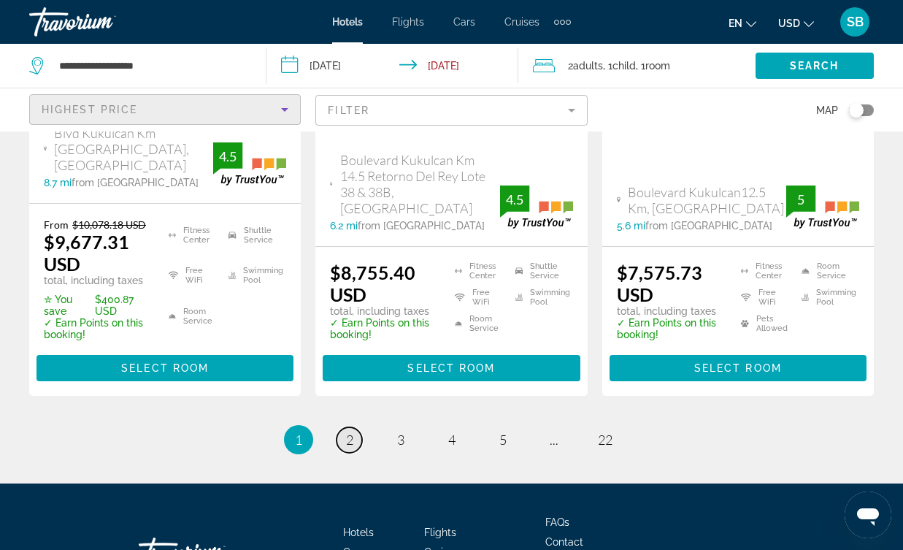
click at [352, 431] on span "2" at bounding box center [349, 439] width 7 height 16
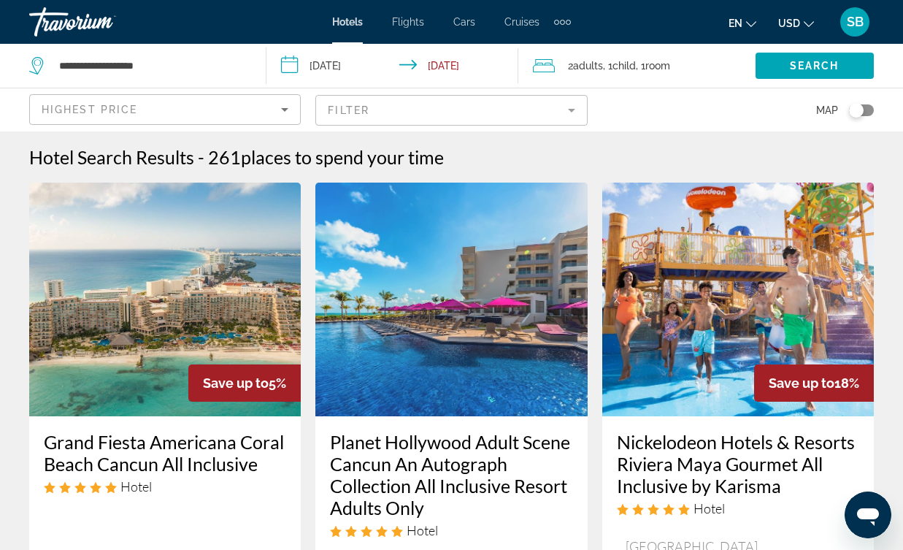
click at [561, 128] on div "Filter" at bounding box center [451, 109] width 272 height 43
click at [562, 107] on mat-form-field "Filter" at bounding box center [451, 110] width 272 height 31
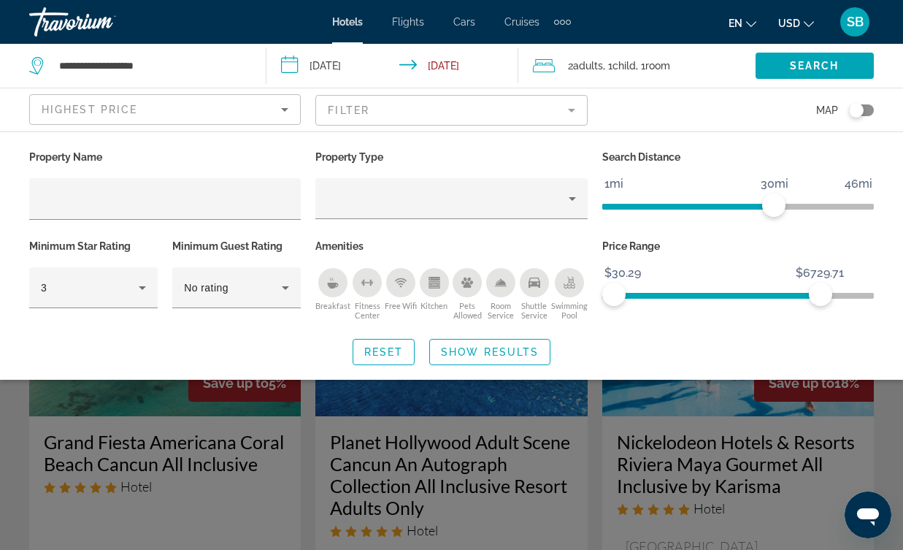
click at [821, 296] on span "ngx-slider" at bounding box center [717, 296] width 207 height 6
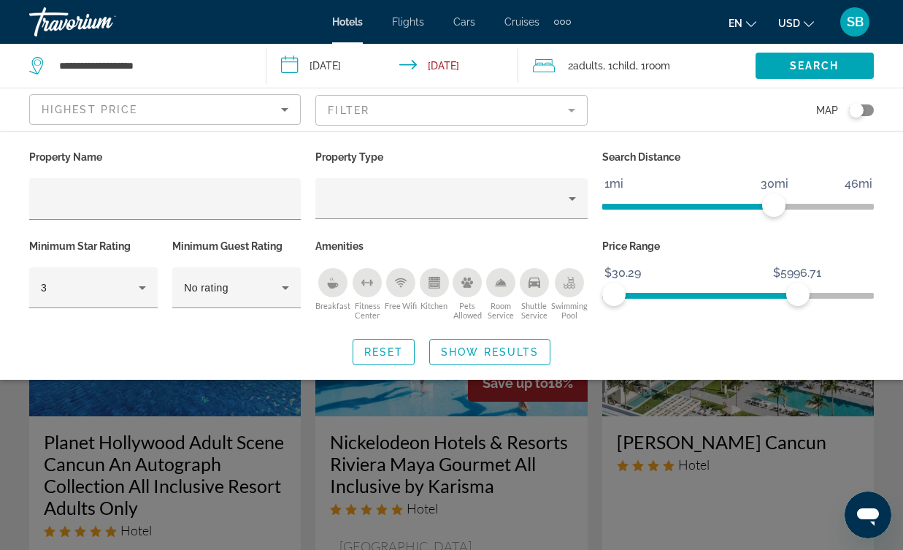
click at [798, 294] on ngx-slider "$30.29 $8077.00 $30.29 $5996.71" at bounding box center [738, 294] width 272 height 3
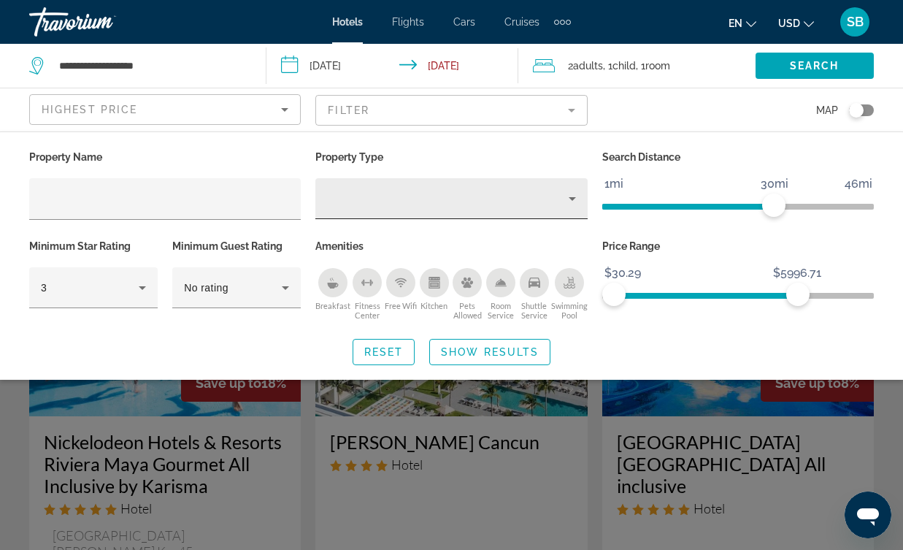
click at [354, 195] on div "Property type" at bounding box center [447, 199] width 241 height 18
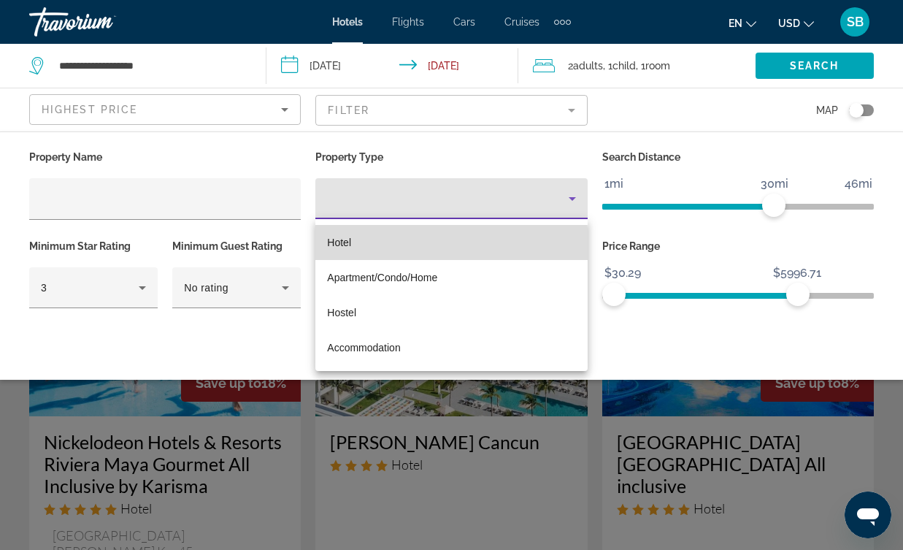
click at [341, 247] on span "Hotel" at bounding box center [339, 243] width 24 height 12
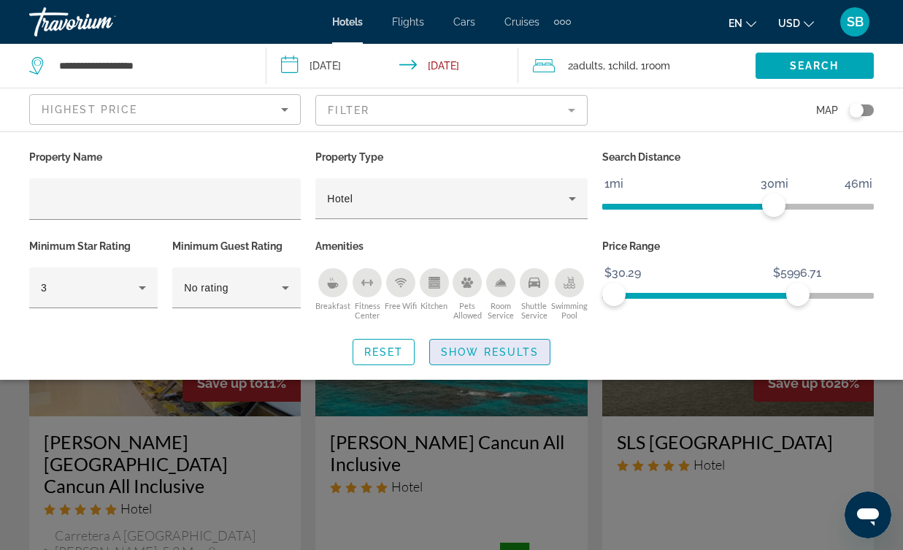
click at [510, 355] on span "Show Results" at bounding box center [490, 352] width 98 height 12
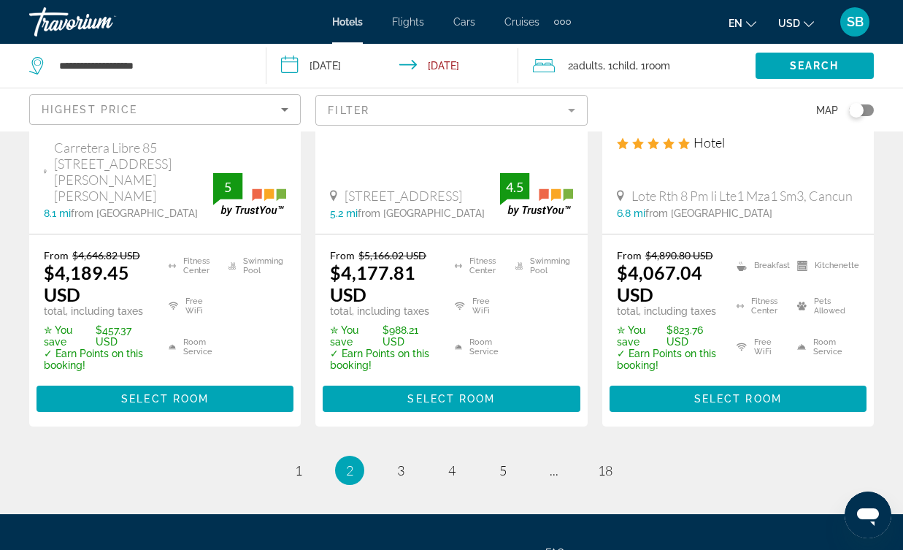
scroll to position [2258, 0]
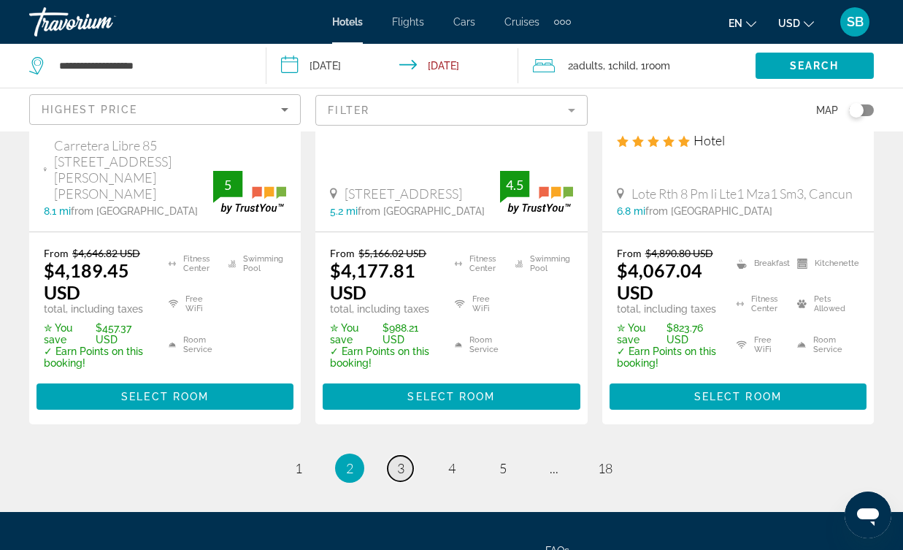
click at [399, 460] on span "3" at bounding box center [400, 468] width 7 height 16
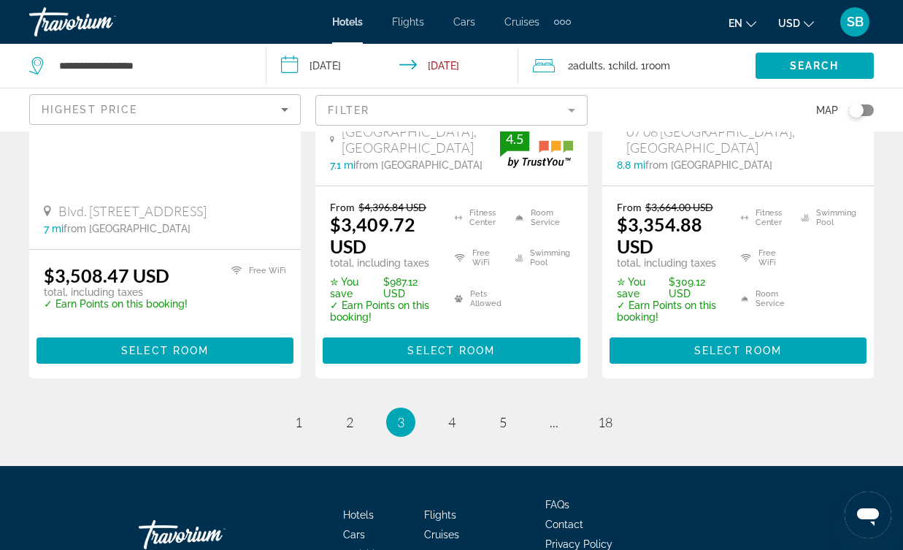
scroll to position [2352, 0]
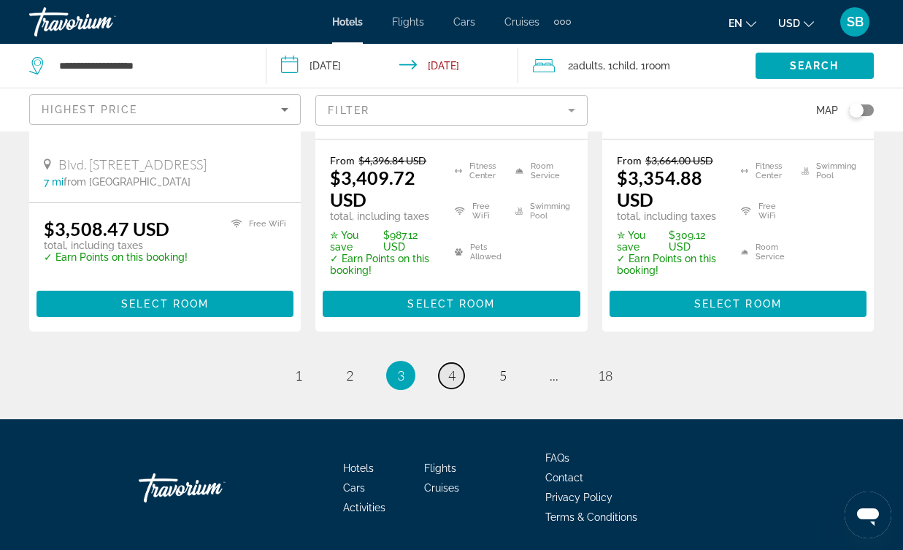
click at [458, 363] on link "page 4" at bounding box center [452, 376] width 26 height 26
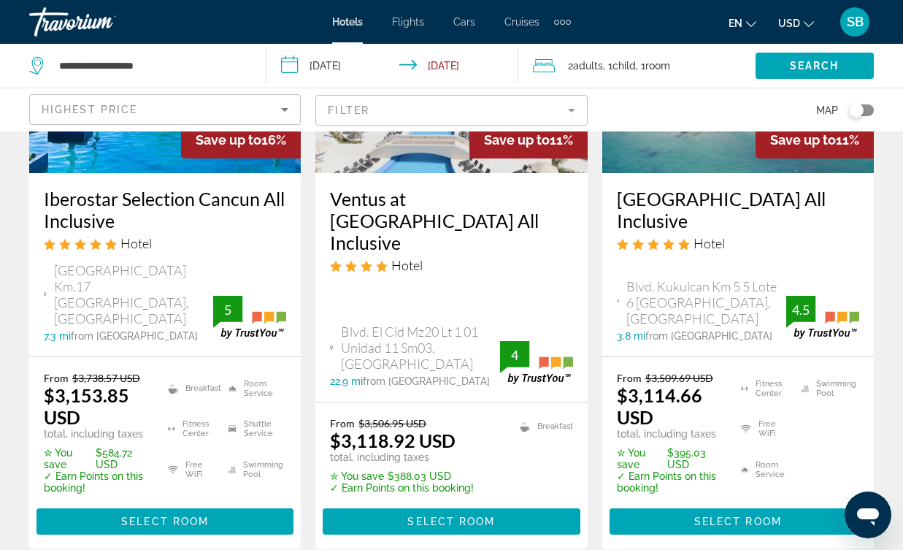
scroll to position [1524, 0]
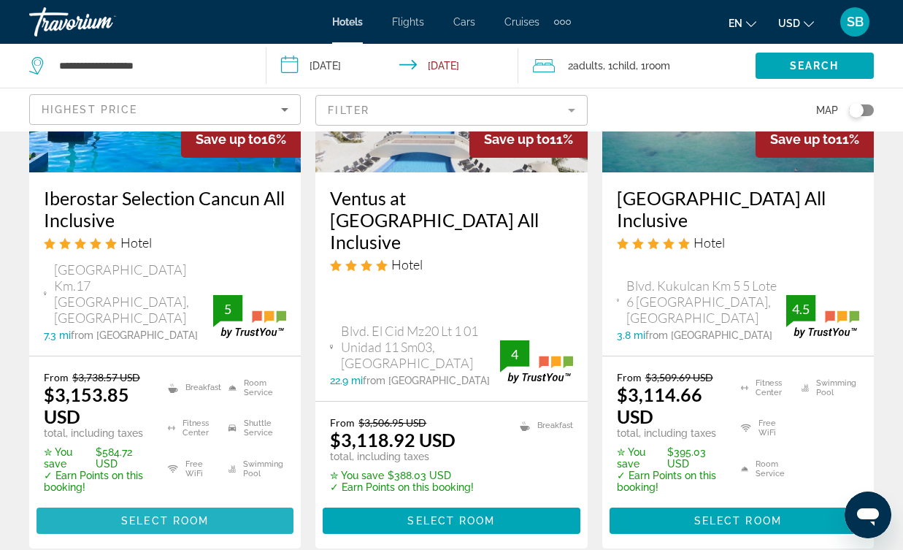
click at [162, 515] on span "Select Room" at bounding box center [165, 521] width 88 height 12
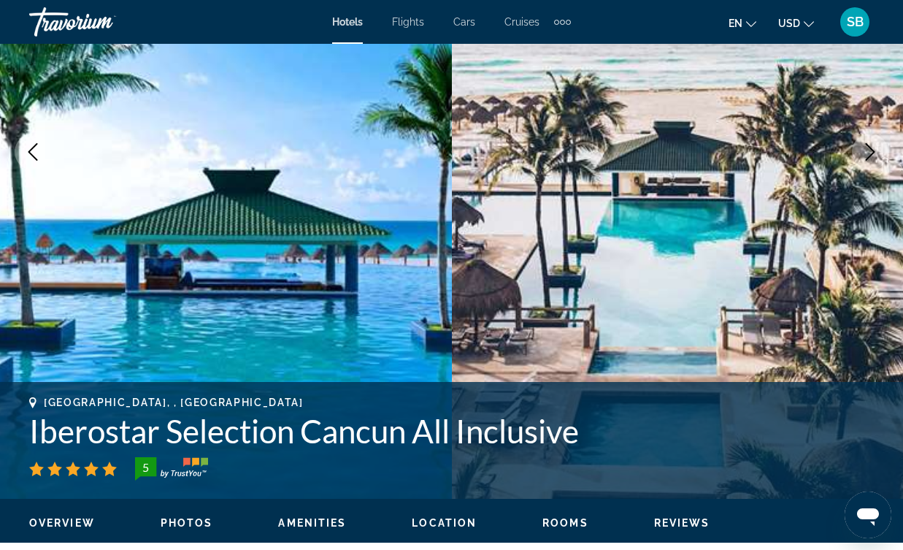
scroll to position [123, 0]
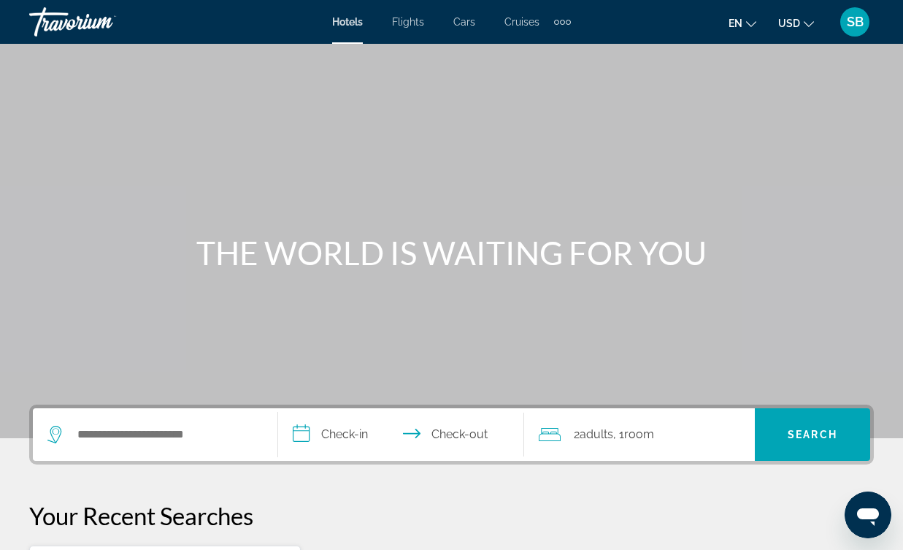
click at [529, 24] on span "Cruises" at bounding box center [521, 22] width 35 height 12
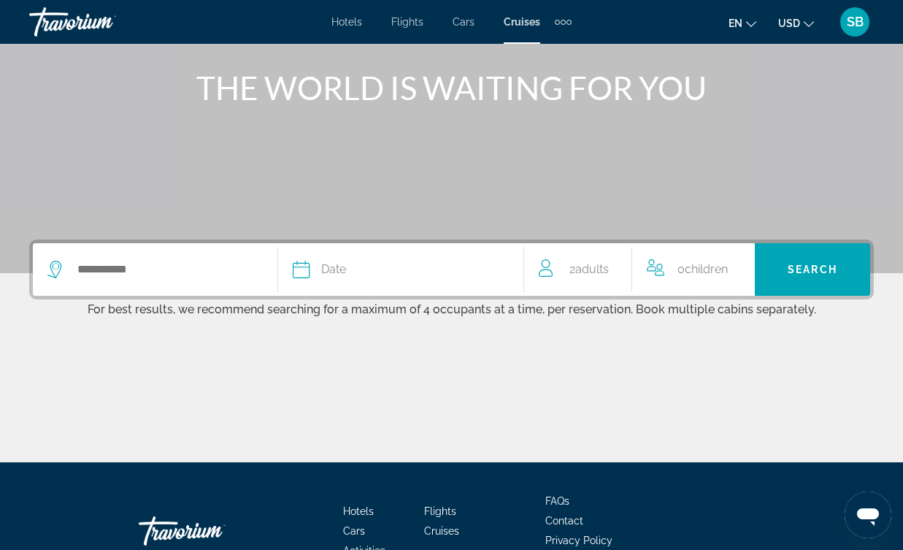
scroll to position [177, 0]
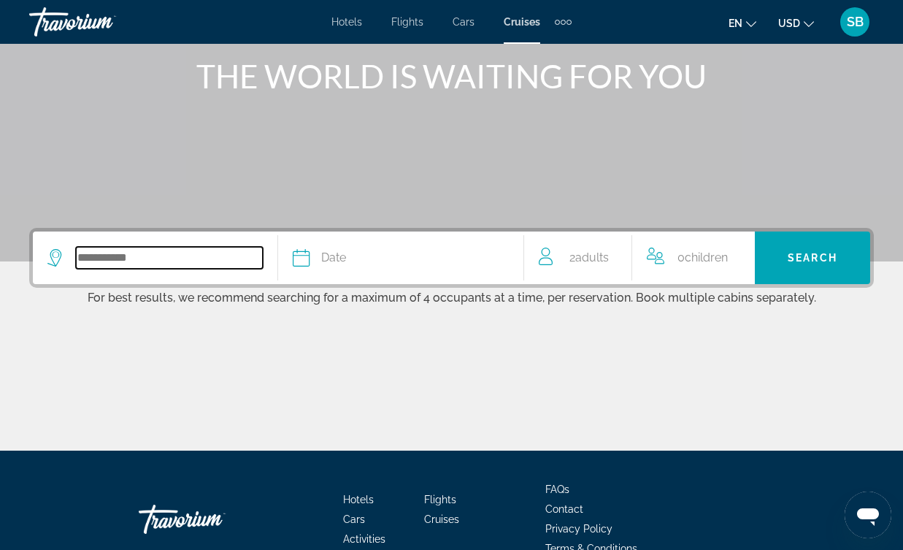
click at [129, 255] on input "Search widget" at bounding box center [169, 258] width 187 height 22
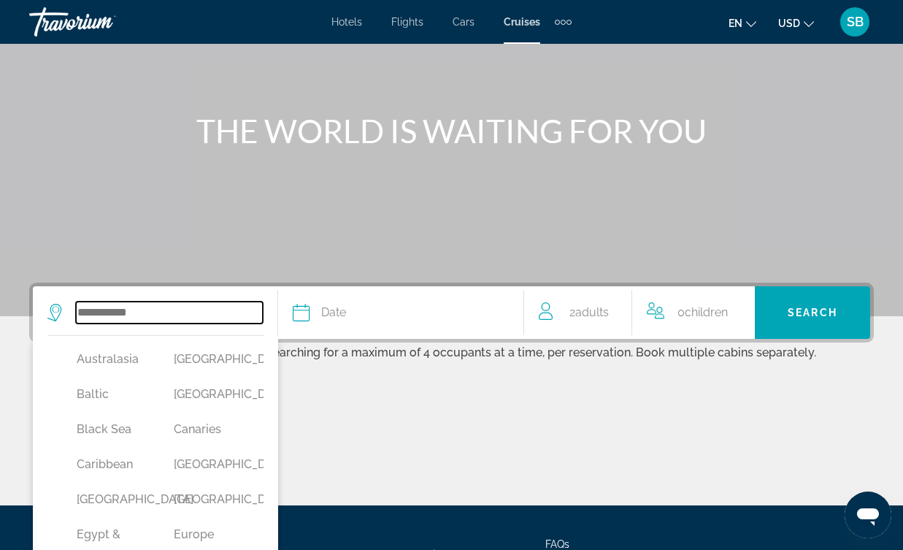
scroll to position [0, 0]
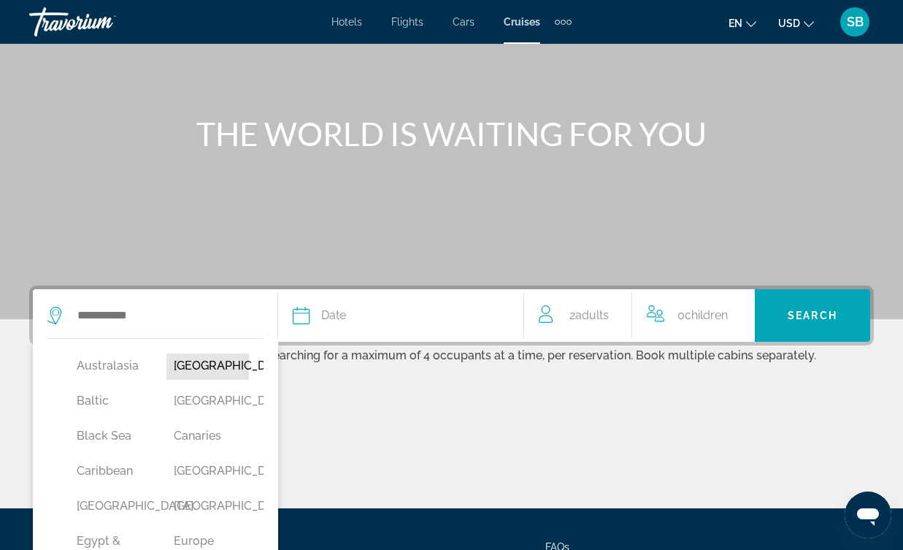
click at [186, 371] on button "[GEOGRAPHIC_DATA]" at bounding box center [207, 366] width 82 height 28
type input "*******"
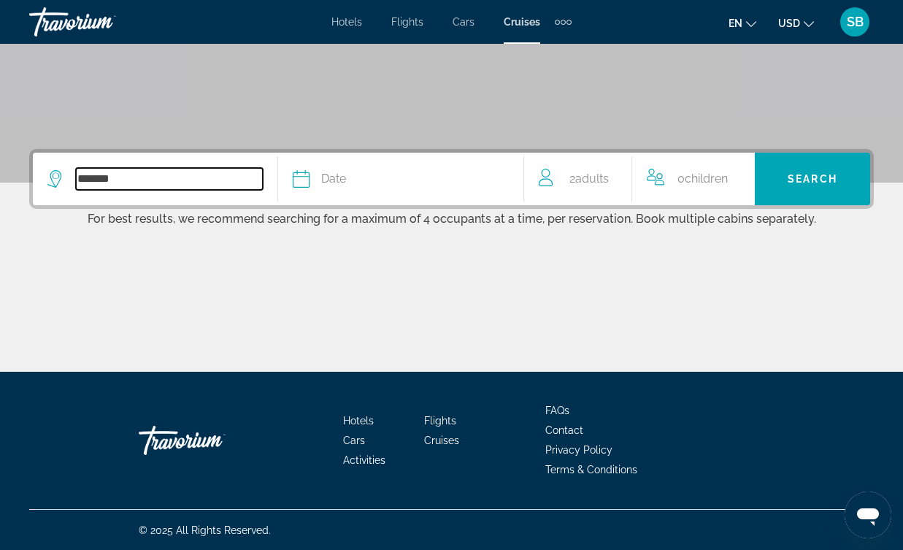
scroll to position [256, 0]
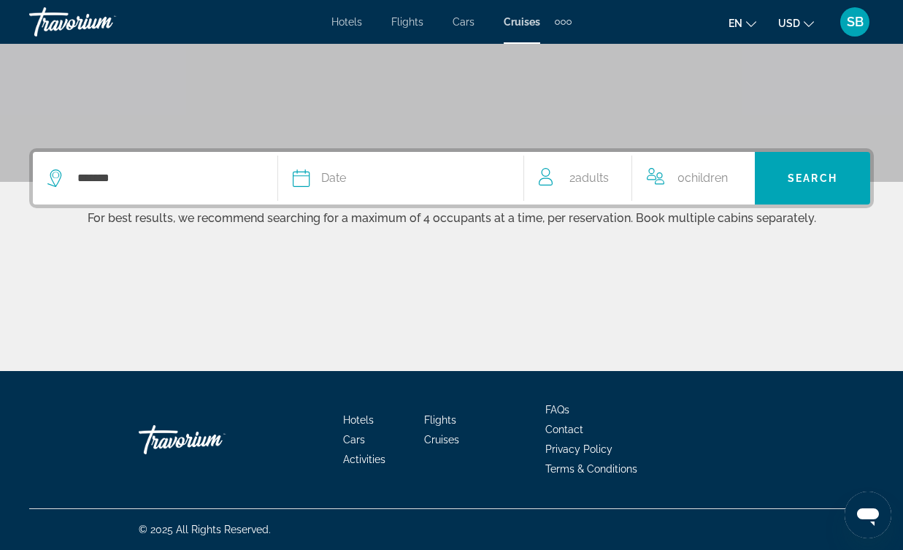
click at [356, 187] on div "Date" at bounding box center [400, 178] width 215 height 20
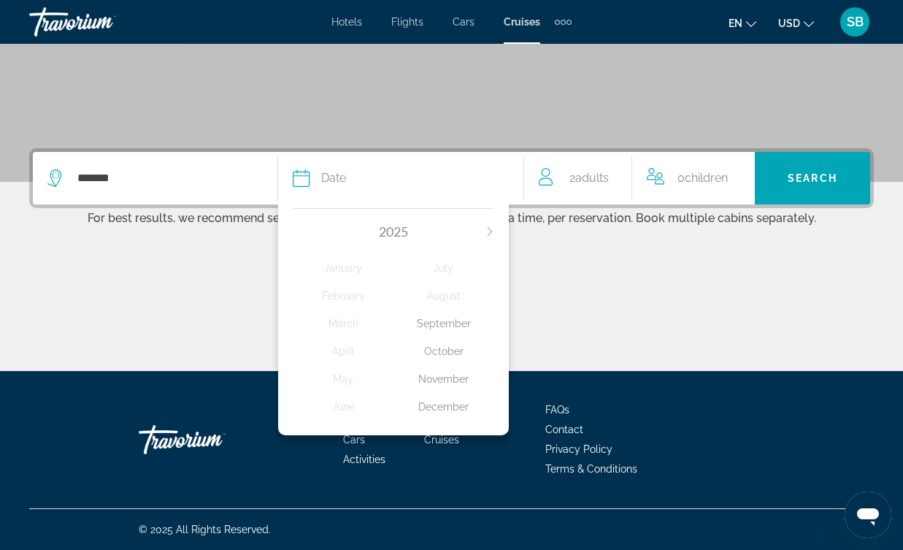
click at [444, 383] on div "November" at bounding box center [444, 379] width 101 height 26
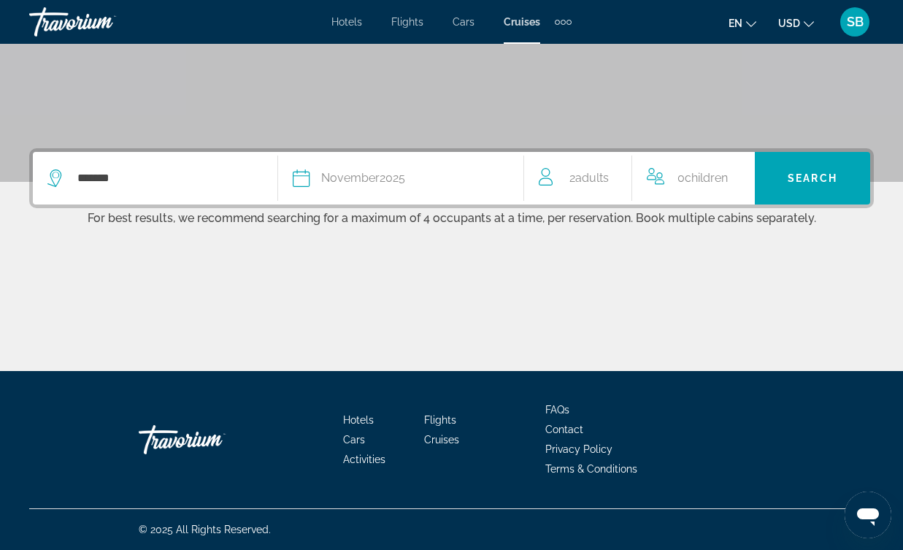
click at [591, 180] on span "Adults" at bounding box center [592, 178] width 34 height 14
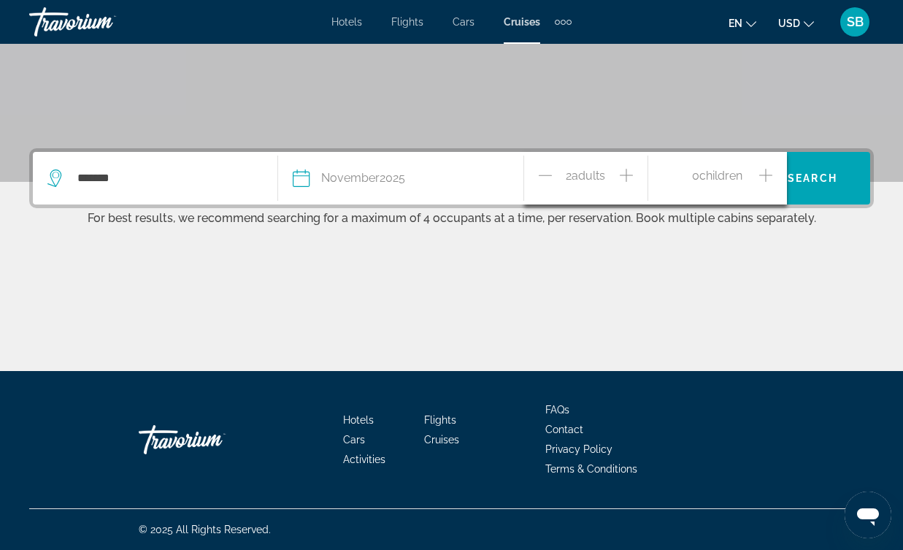
click at [766, 177] on icon "Increment children" at bounding box center [765, 175] width 13 height 13
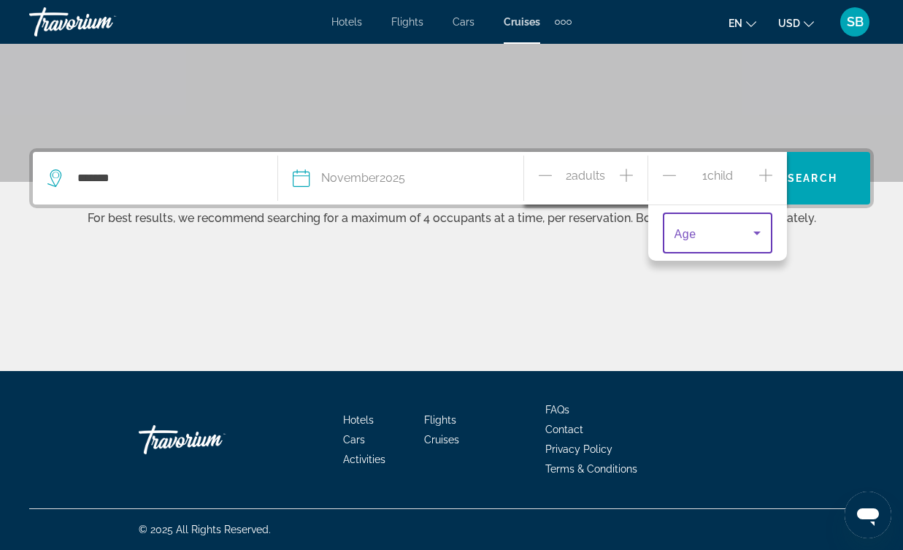
click at [753, 238] on icon "Travelers: 2 adults, 1 child" at bounding box center [757, 233] width 18 height 18
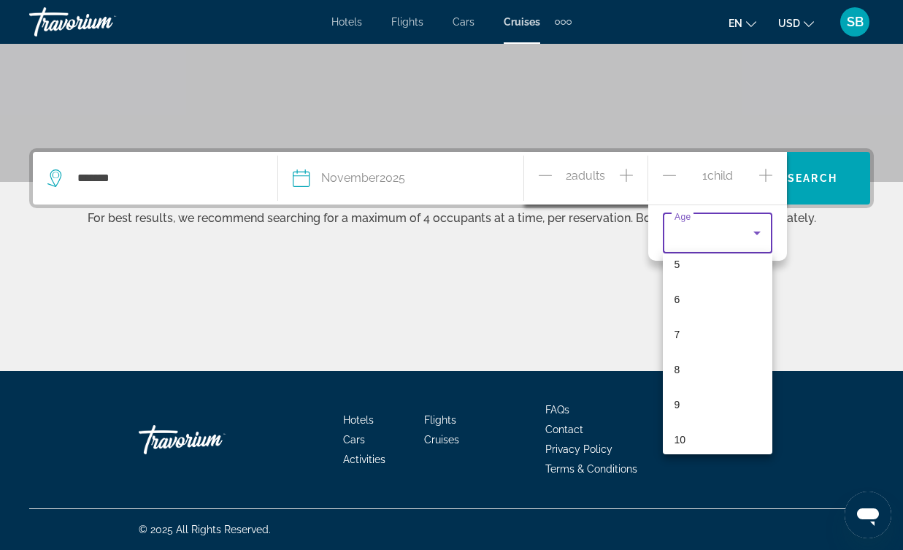
scroll to position [207, 0]
click at [693, 431] on mat-option "10" at bounding box center [718, 419] width 110 height 35
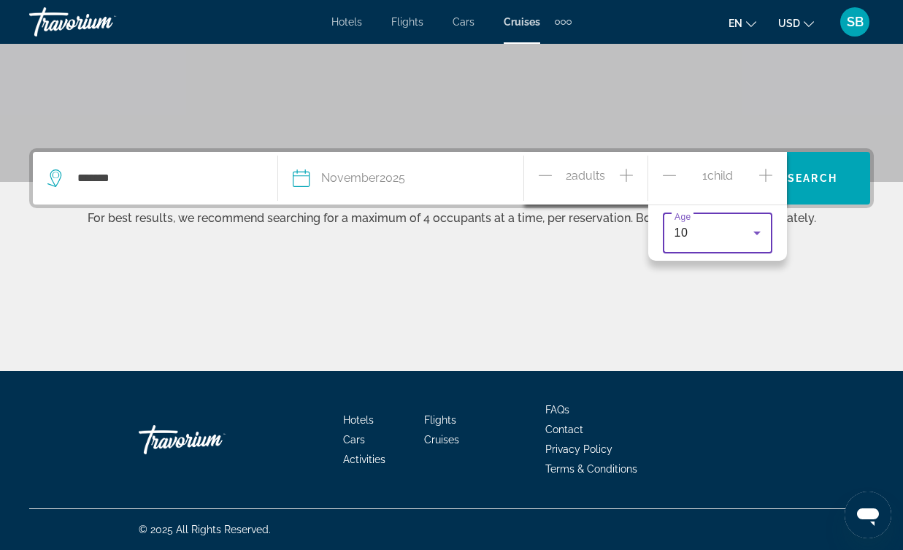
click at [783, 307] on div "Main content" at bounding box center [451, 316] width 845 height 110
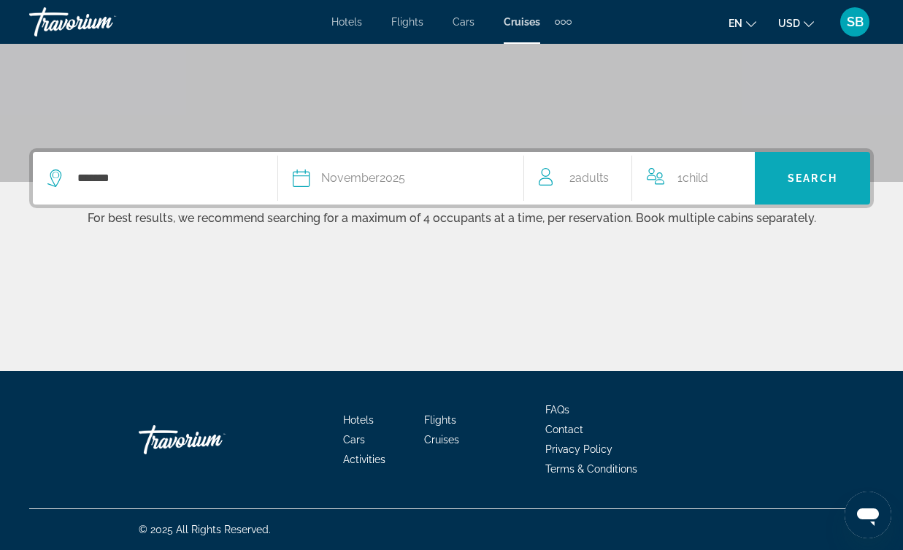
click at [810, 177] on span "Search" at bounding box center [813, 178] width 50 height 12
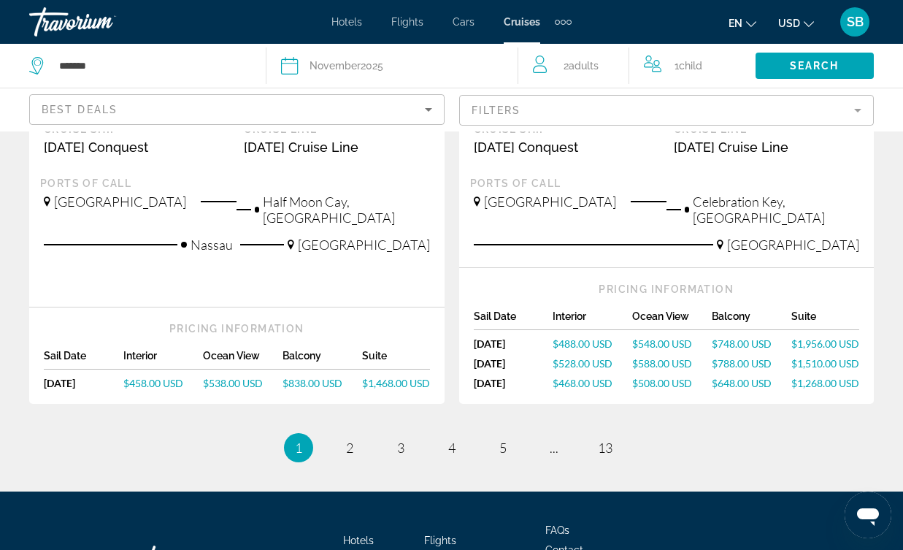
scroll to position [1823, 0]
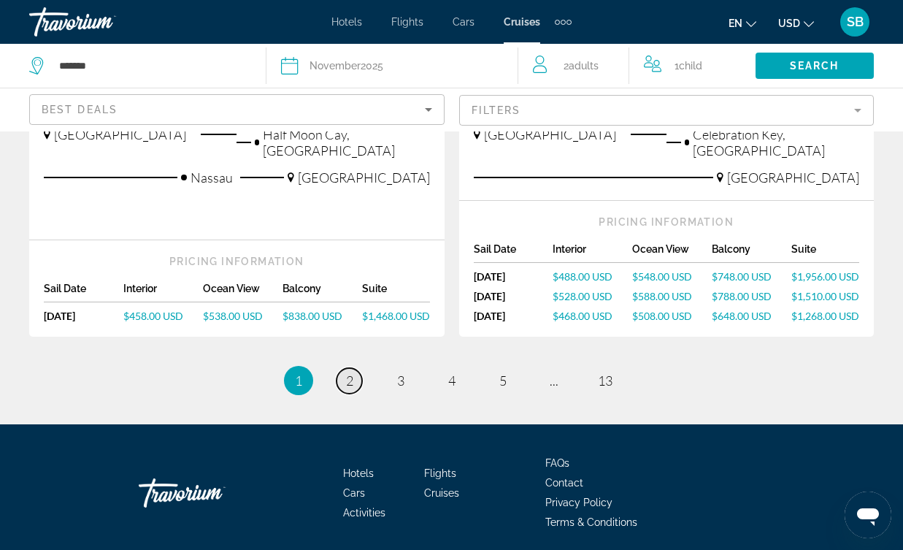
click at [348, 372] on span "2" at bounding box center [349, 380] width 7 height 16
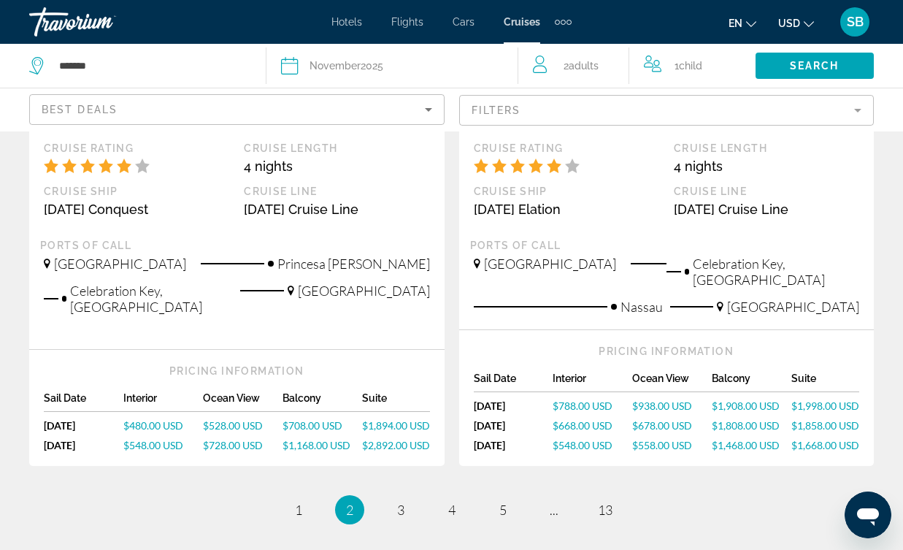
scroll to position [1786, 0]
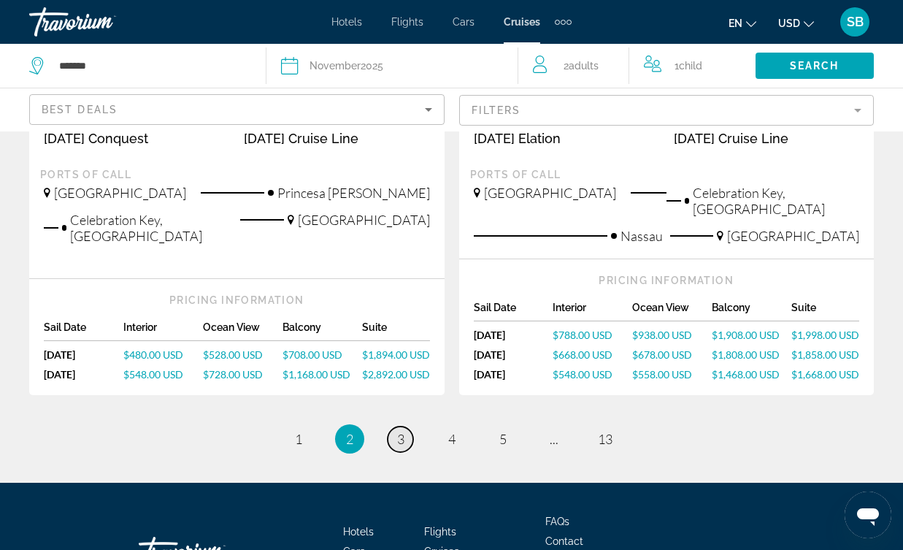
click at [407, 426] on link "page 3" at bounding box center [401, 439] width 26 height 26
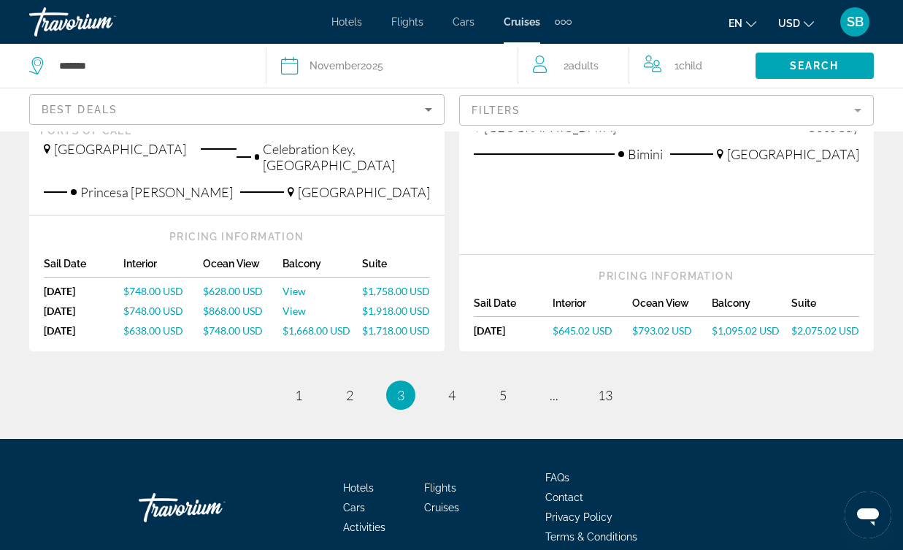
scroll to position [1808, 0]
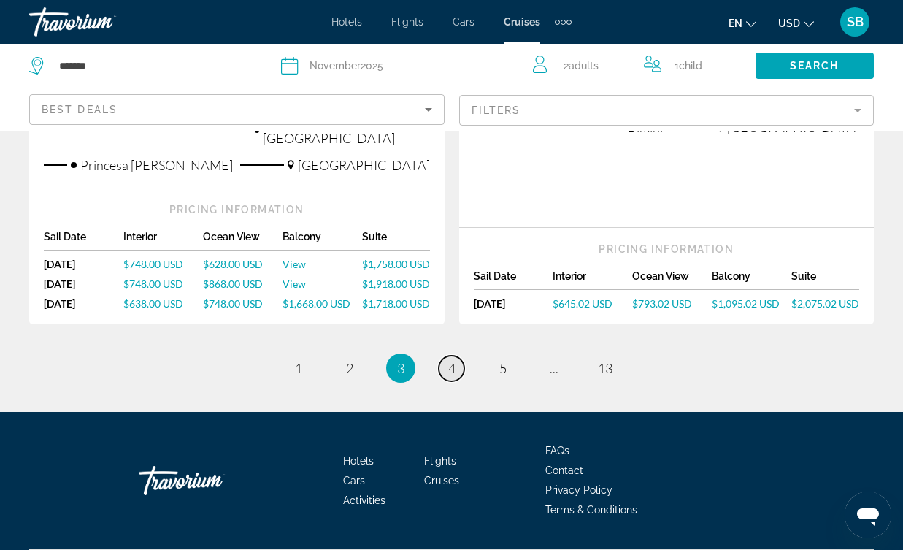
click at [451, 360] on span "4" at bounding box center [451, 368] width 7 height 16
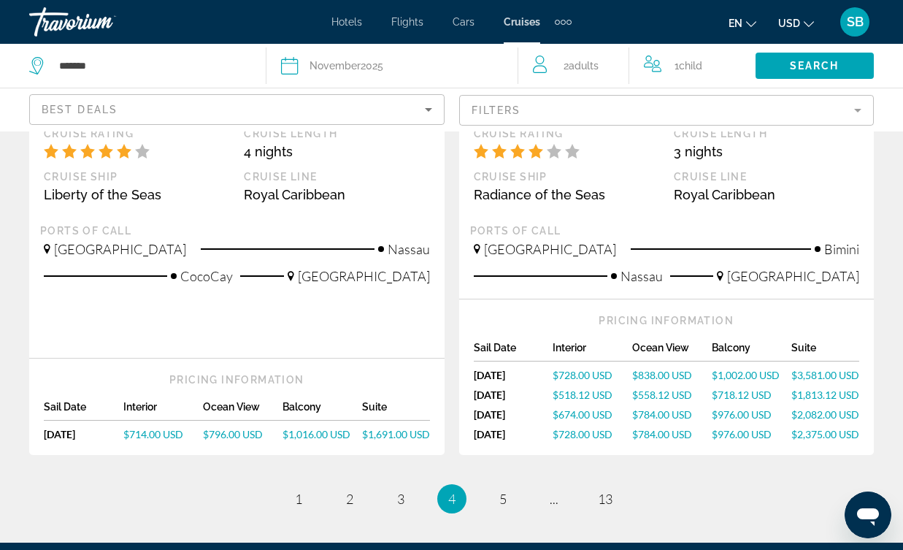
scroll to position [1758, 0]
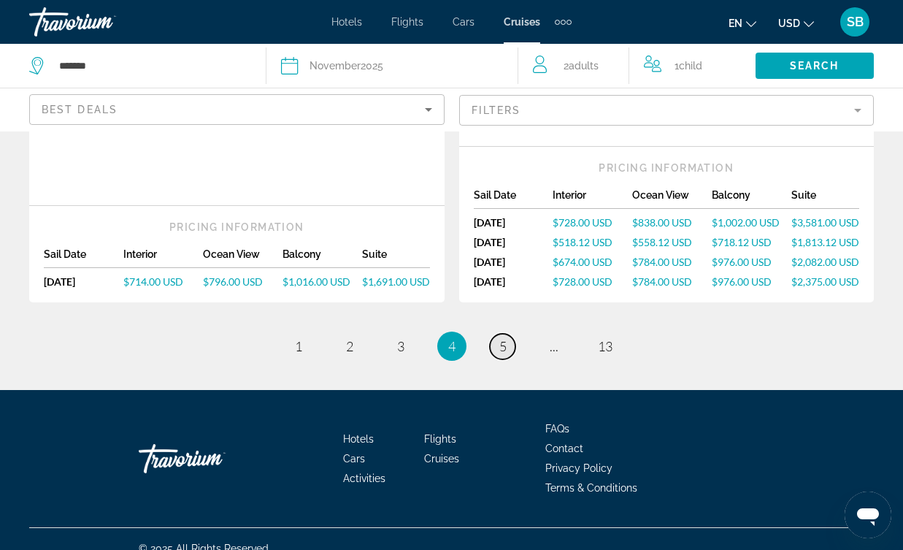
click at [499, 338] on span "5" at bounding box center [502, 346] width 7 height 16
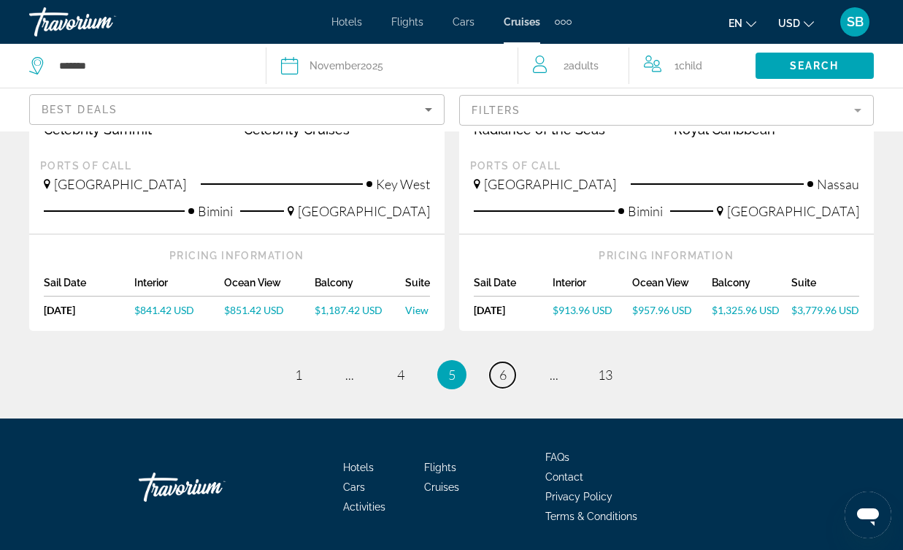
scroll to position [1840, 0]
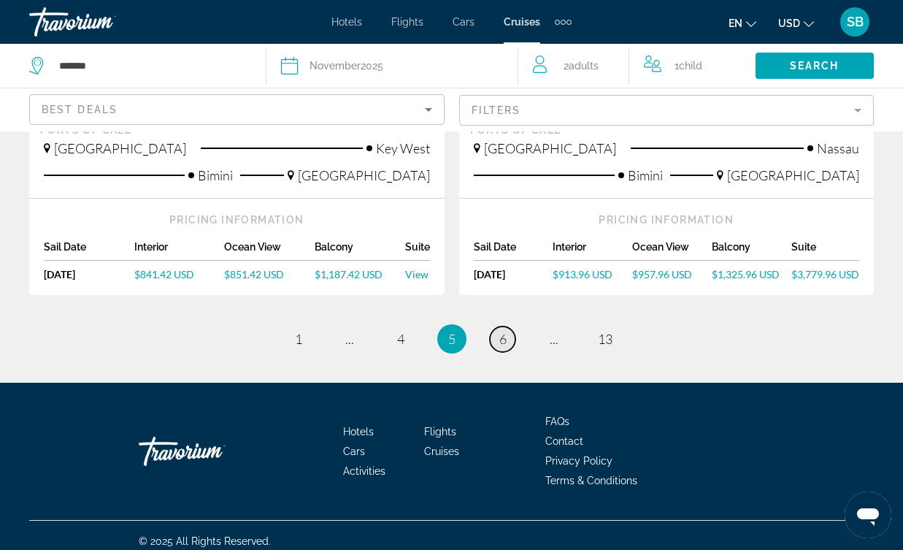
click at [504, 331] on span "6" at bounding box center [502, 339] width 7 height 16
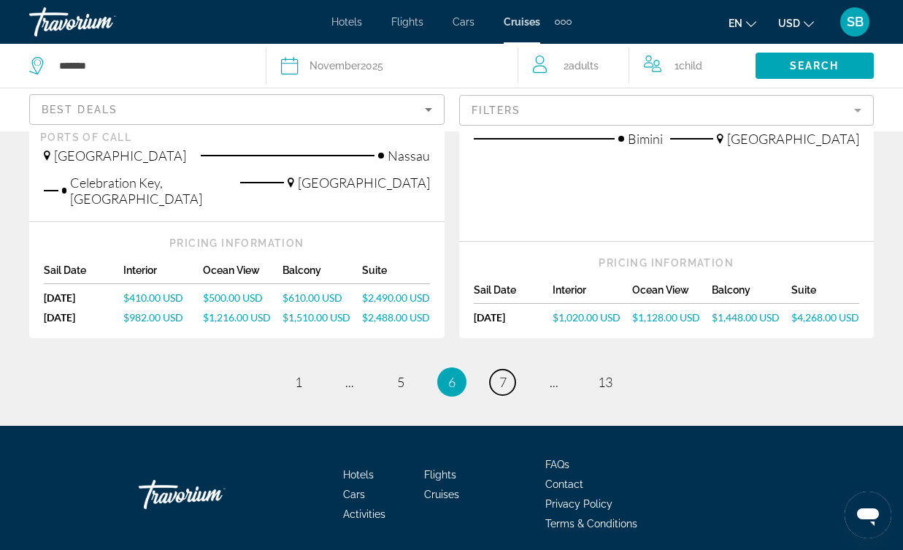
scroll to position [1865, 0]
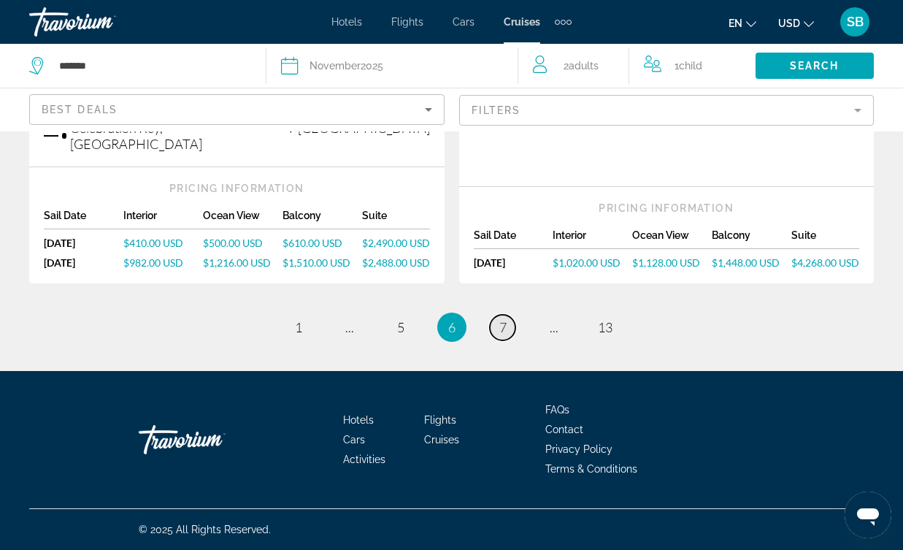
click at [506, 328] on link "page 7" at bounding box center [503, 328] width 26 height 26
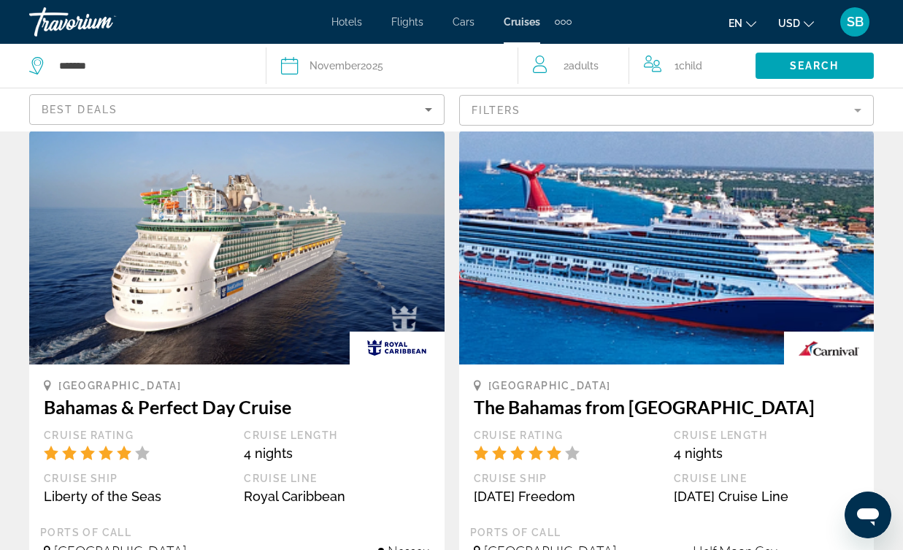
scroll to position [737, 0]
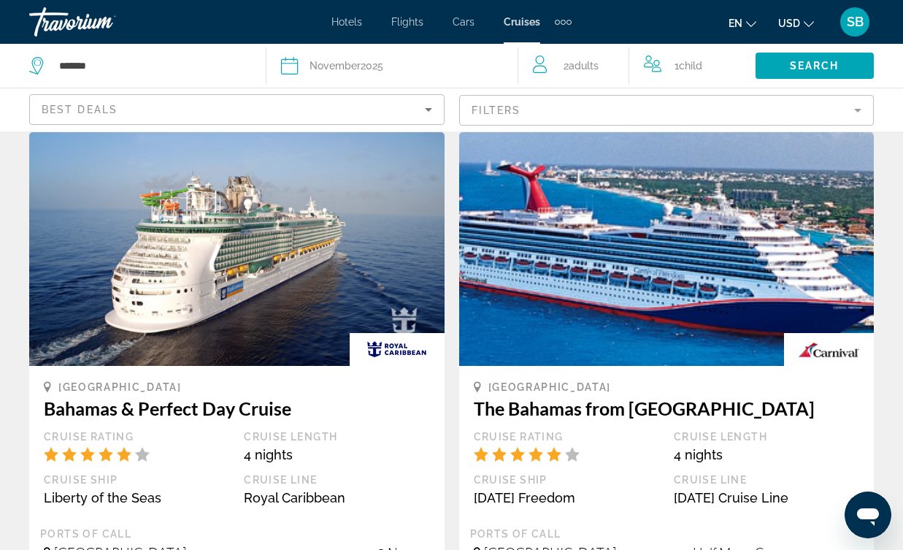
click at [265, 288] on img "Main content" at bounding box center [236, 249] width 415 height 234
click at [236, 244] on img "Main content" at bounding box center [236, 249] width 415 height 234
click at [211, 207] on img "Main content" at bounding box center [236, 249] width 415 height 234
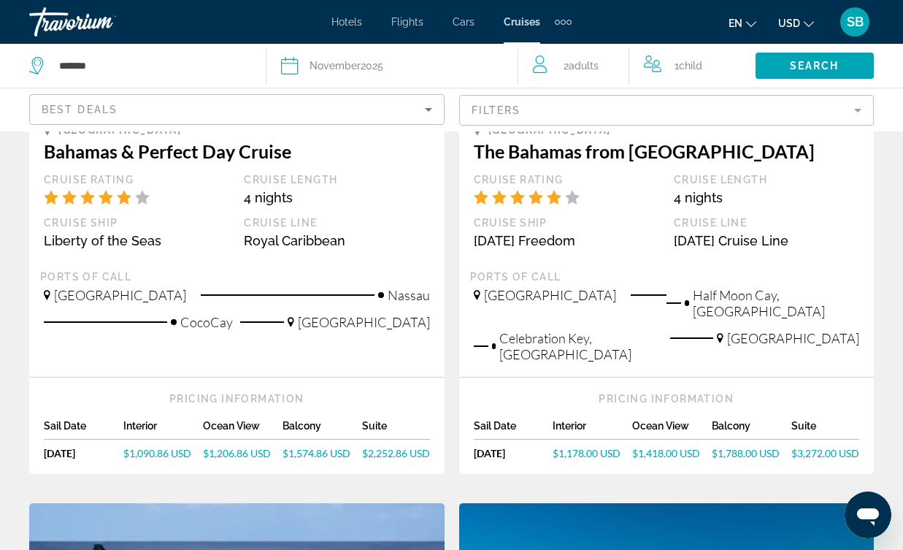
scroll to position [999, 0]
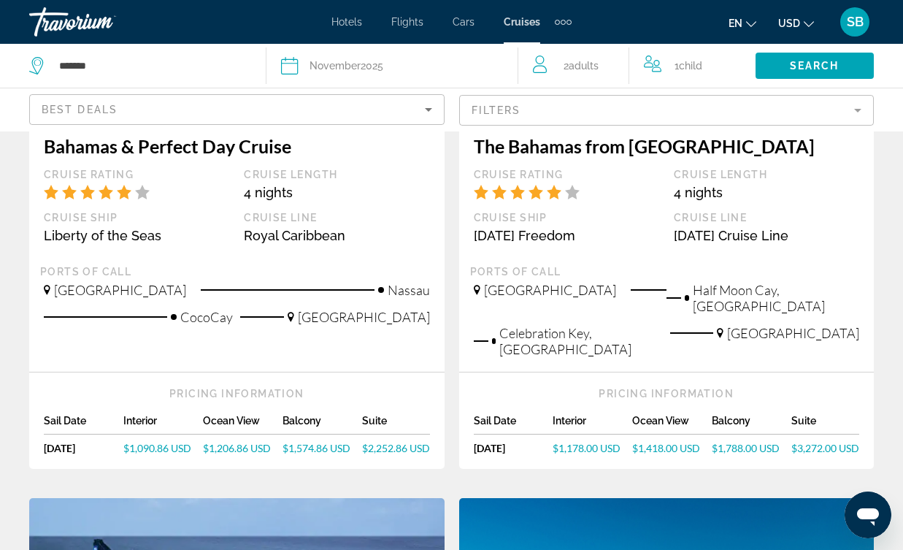
click at [310, 442] on span "$1,574.86 USD" at bounding box center [317, 448] width 68 height 12
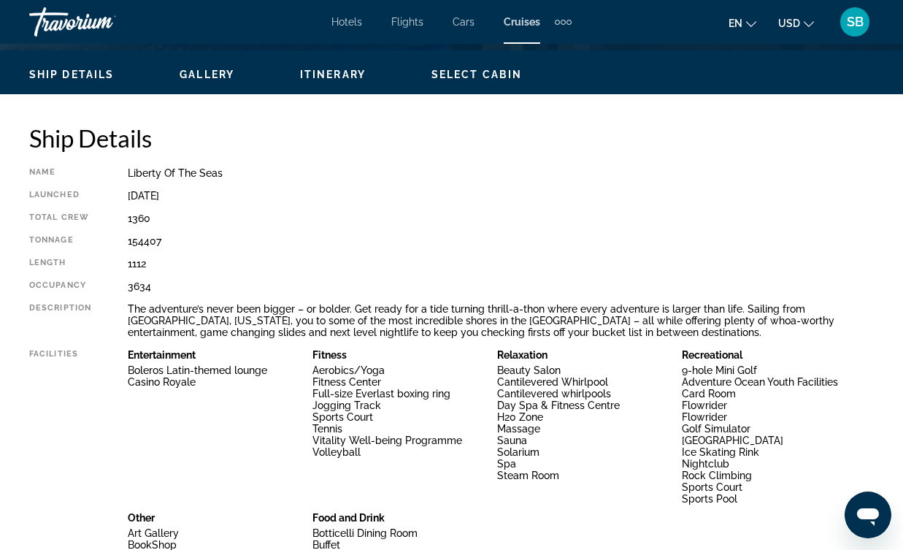
scroll to position [770, 0]
